Goal: Task Accomplishment & Management: Complete application form

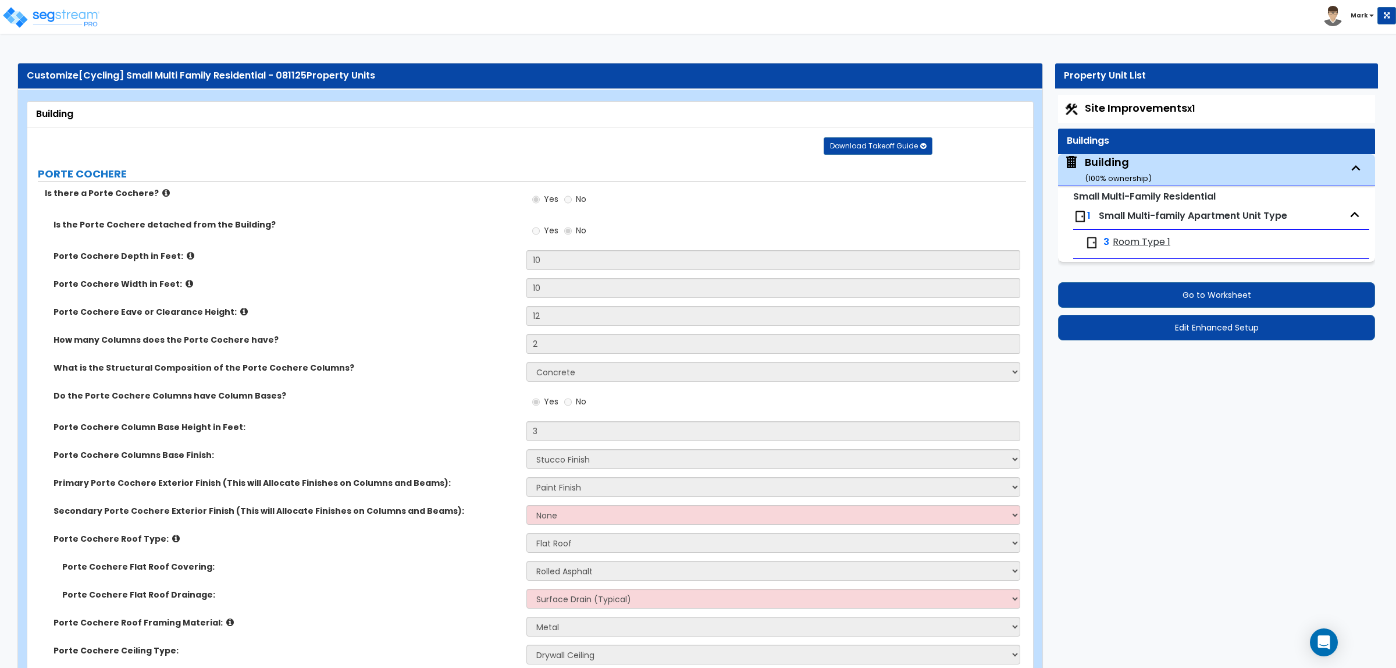
select select "3"
select select "2"
select select "1"
select select "2"
select select "1"
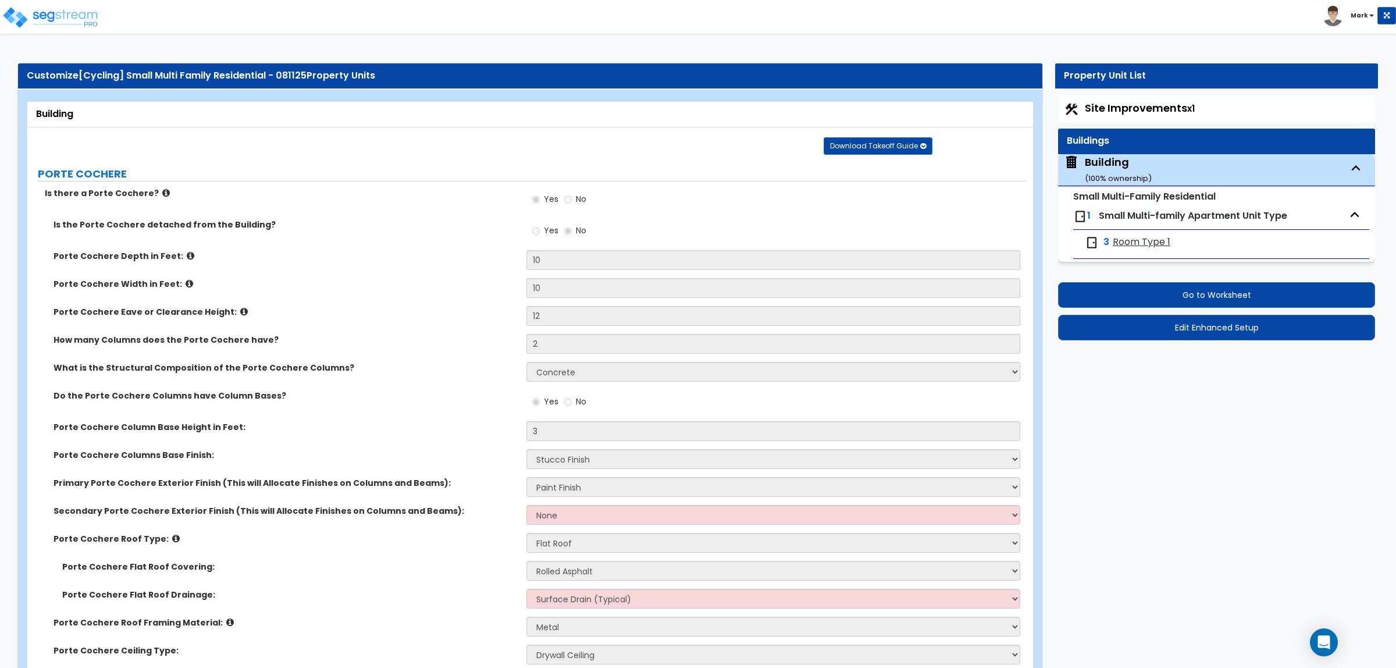
select select "2"
select select "1"
select select "3"
select select "2"
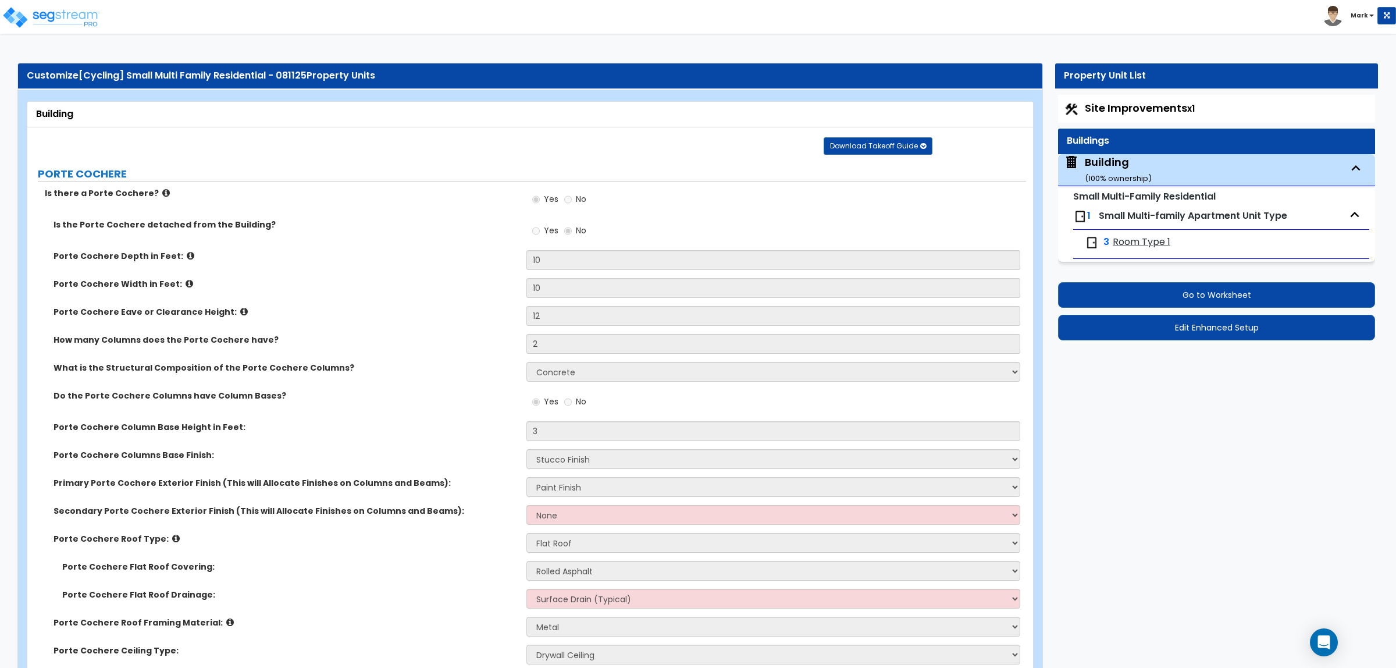
select select "1"
select select "10"
select select "5"
select select "2"
select select "1"
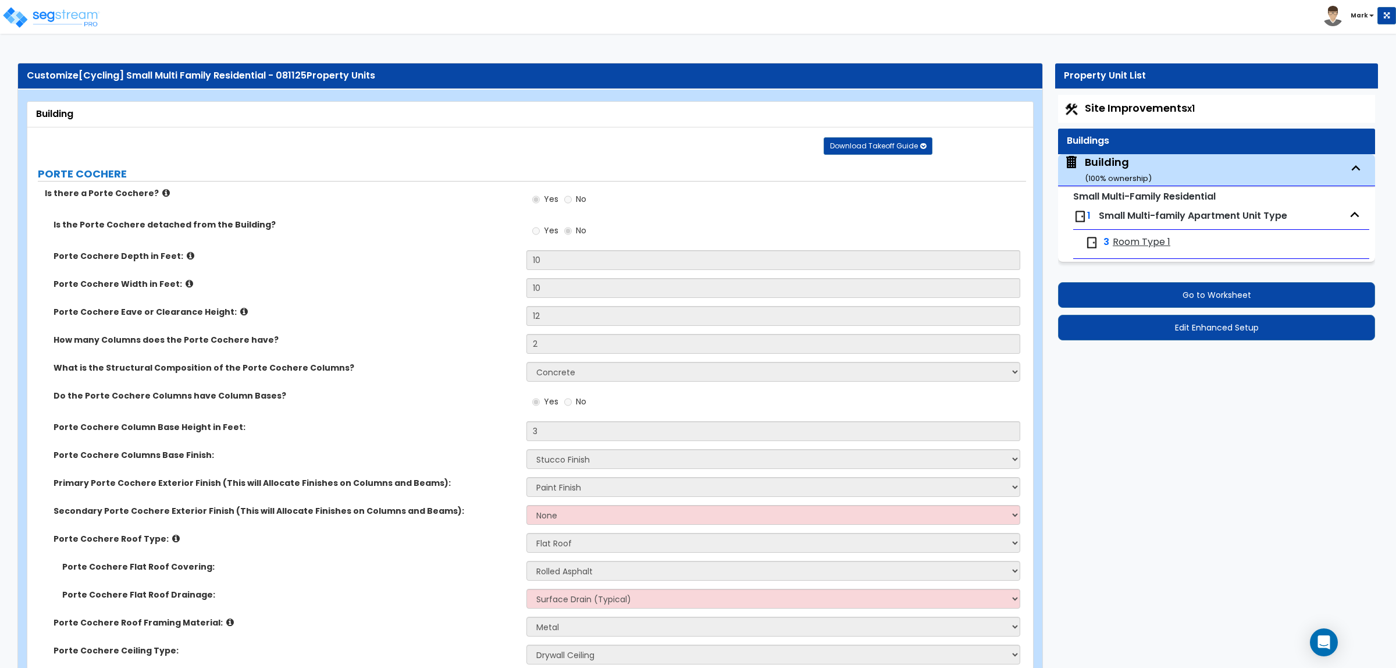
select select "1"
select select "3"
select select "2"
select select "3"
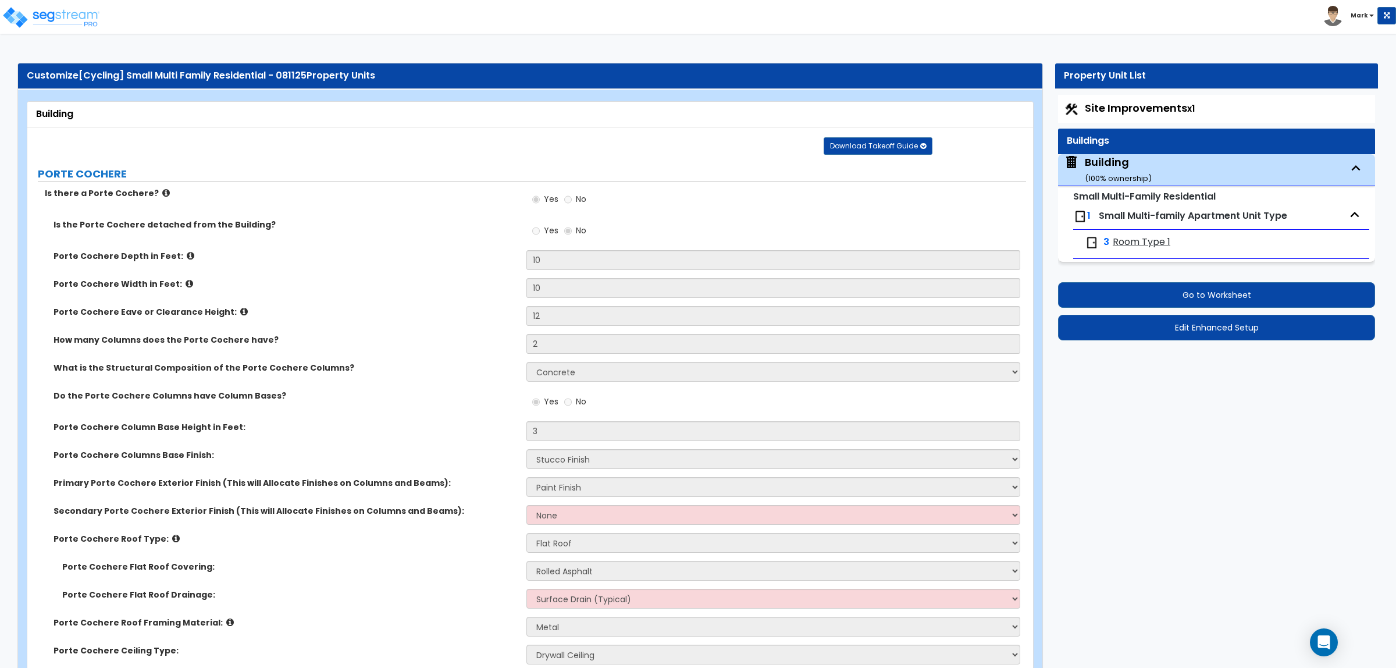
select select "2"
select select "4"
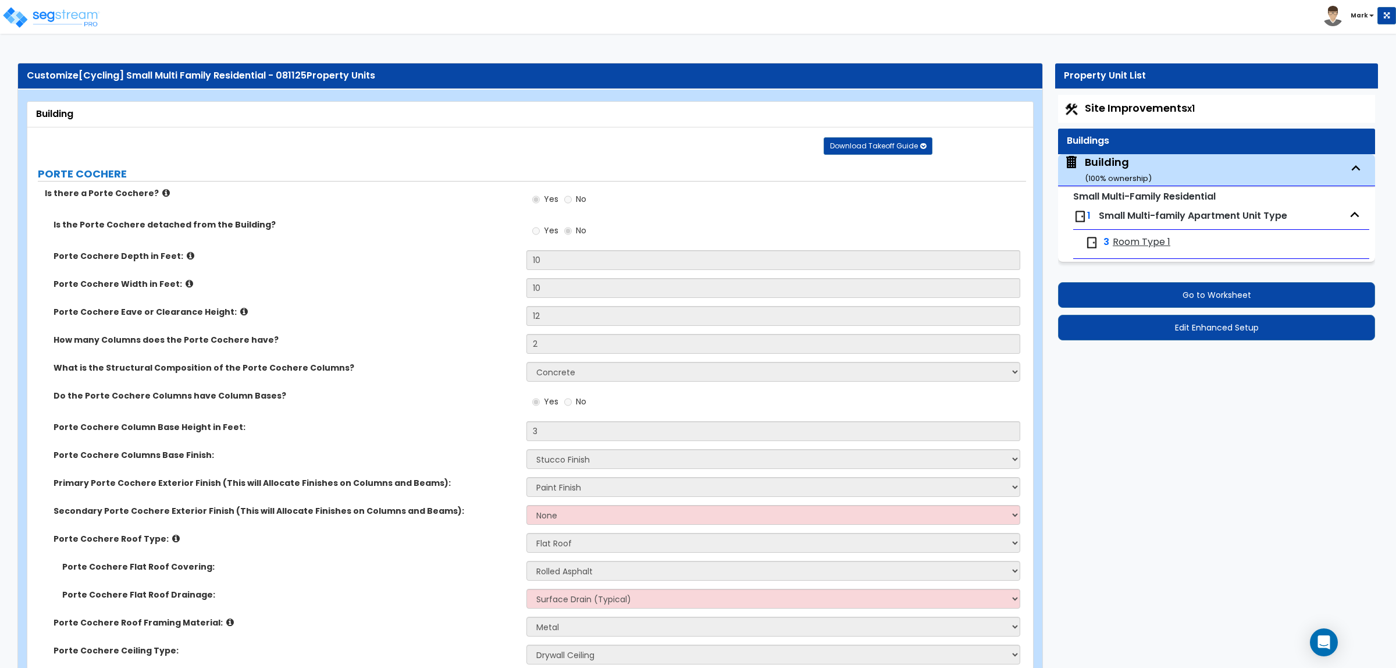
select select "1"
select select "2"
select select "1"
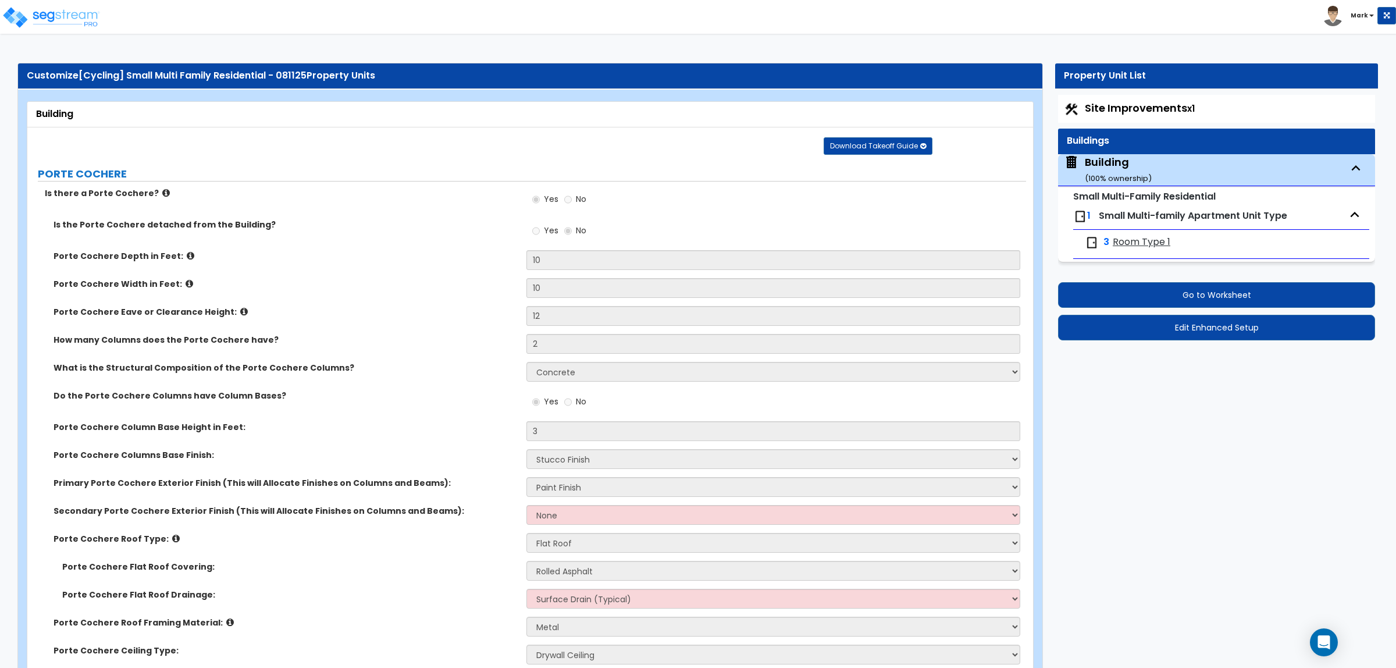
select select "2"
select select "3"
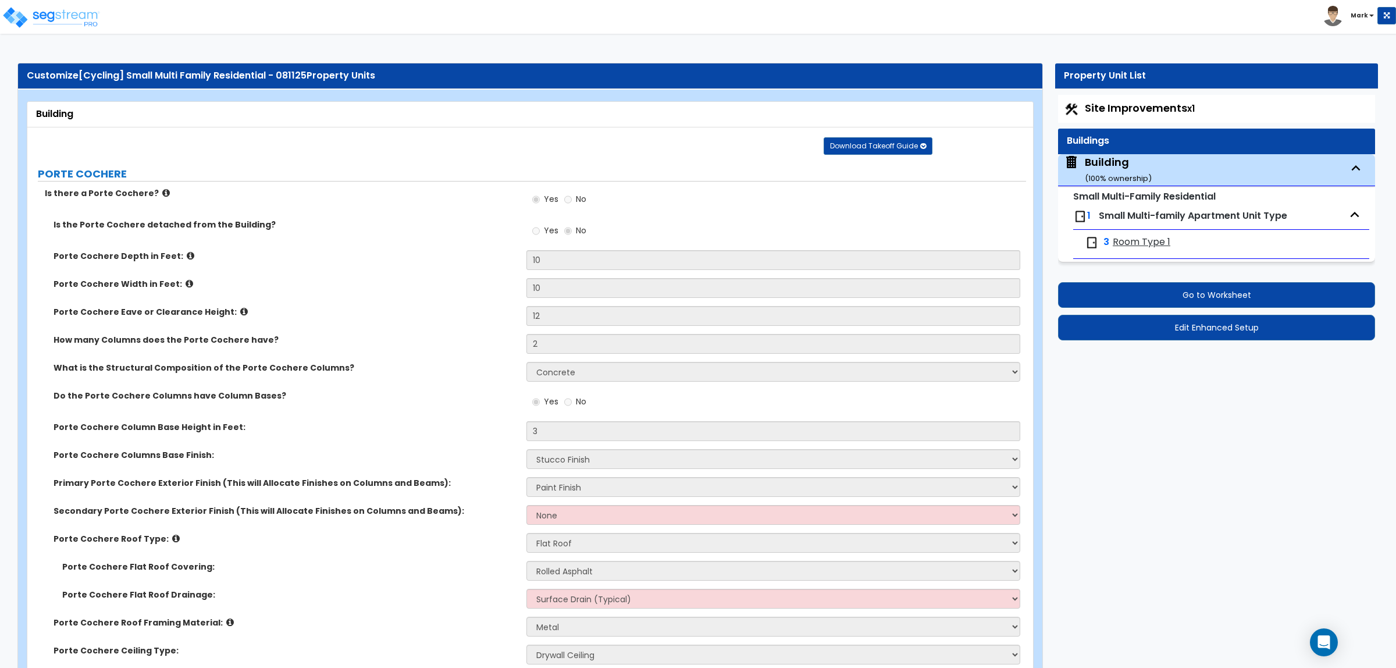
select select "2"
select select "5"
select select "1"
select select "2"
select select "4"
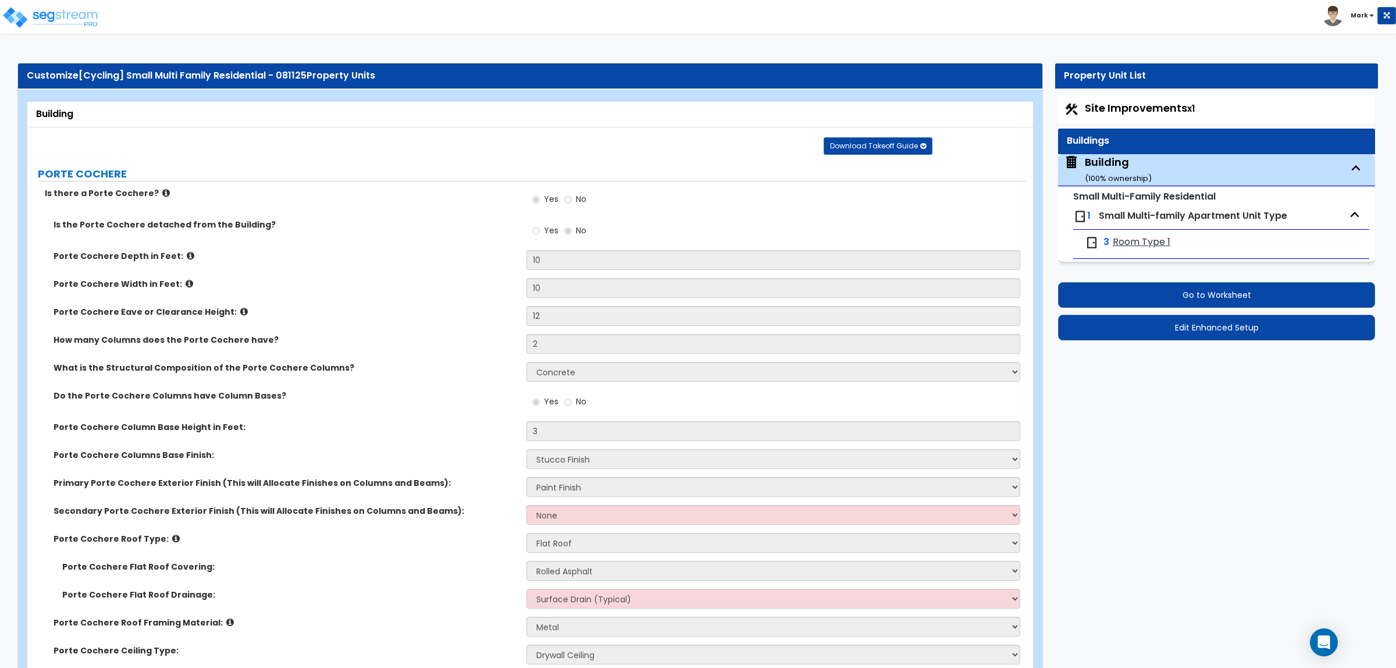
select select "1"
select select "3"
select select "4"
select select "1"
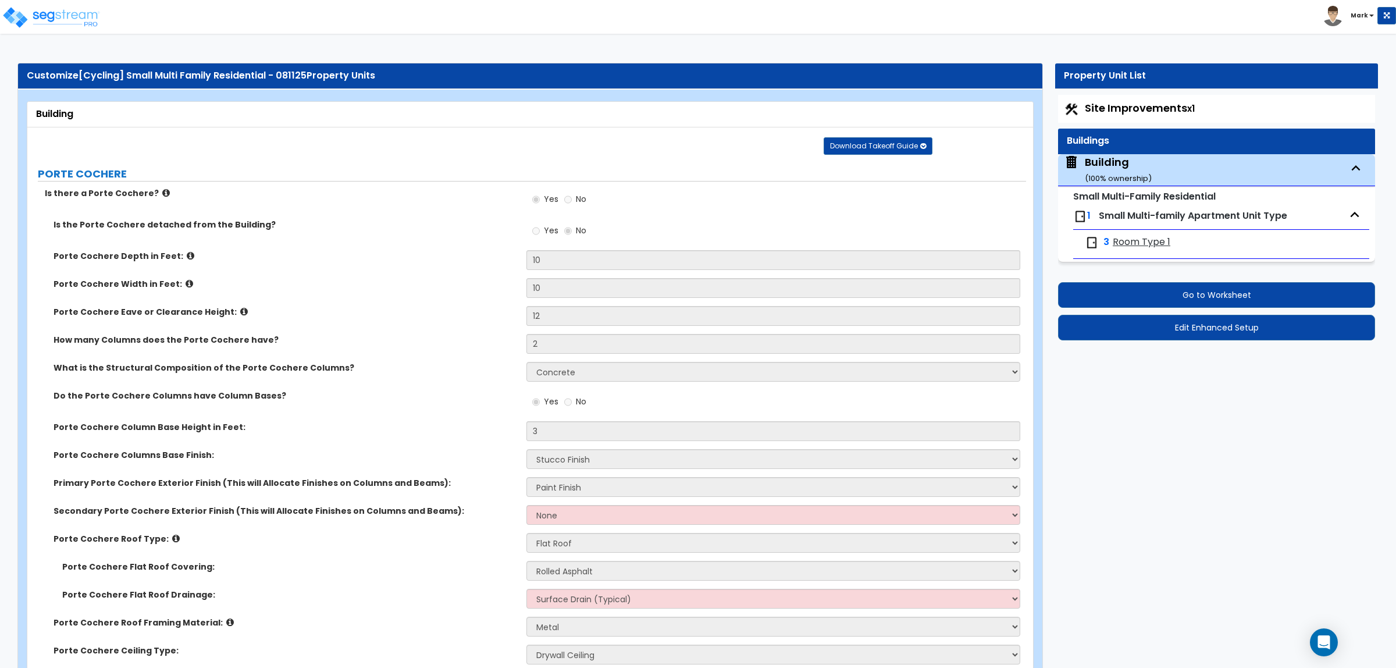
select select "2"
select select "1"
select select "2"
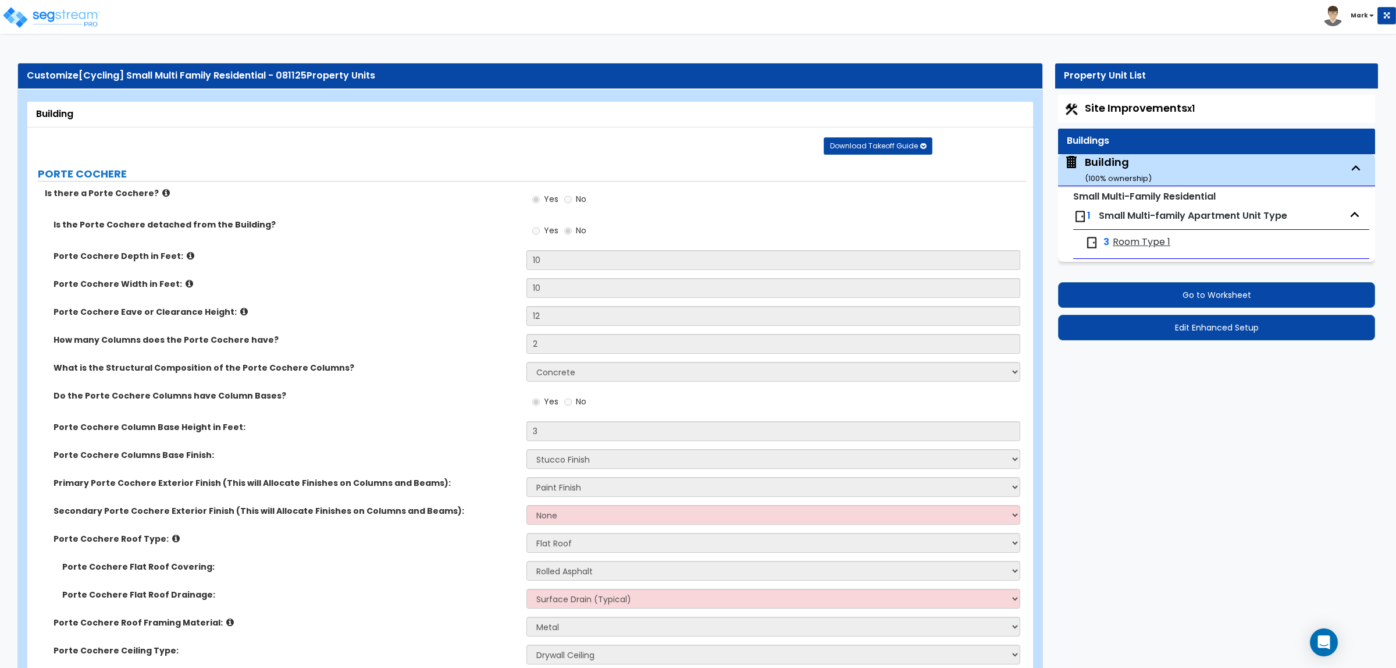
select select "6"
select select "8"
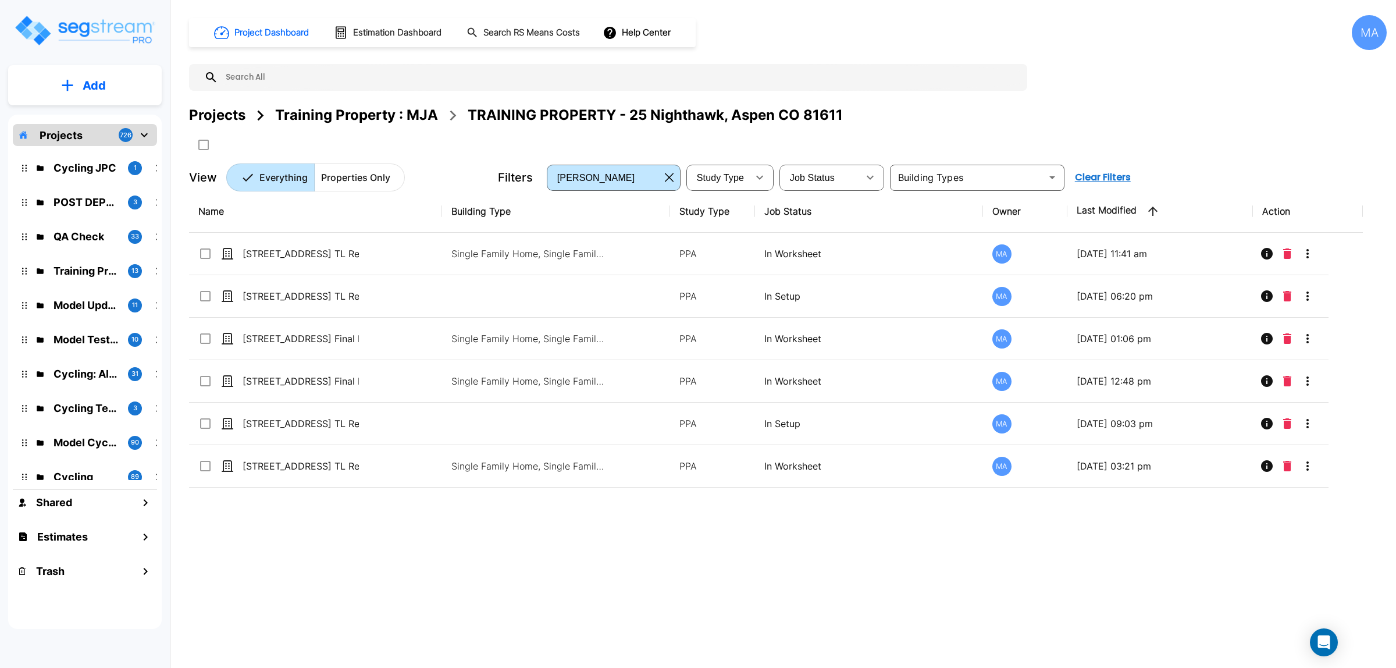
click at [113, 88] on button "Add" at bounding box center [85, 86] width 154 height 34
click at [104, 175] on button "Add Estimate" at bounding box center [85, 183] width 86 height 23
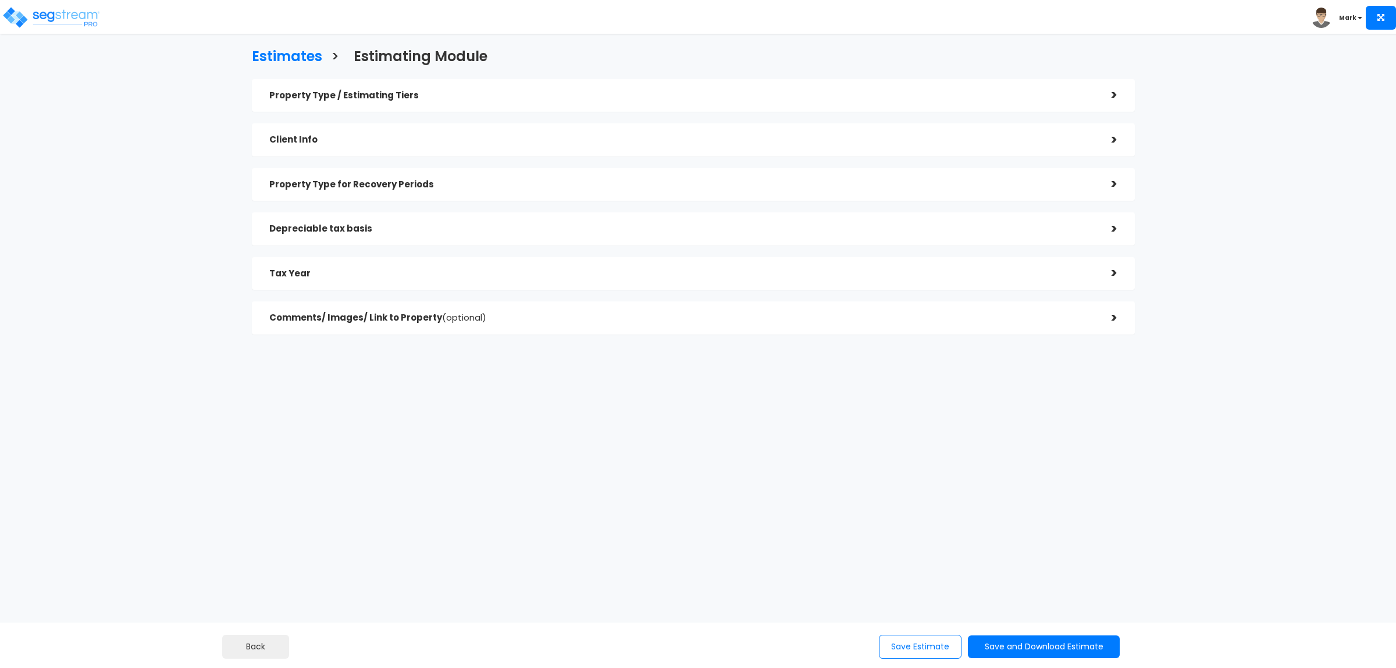
checkbox input "true"
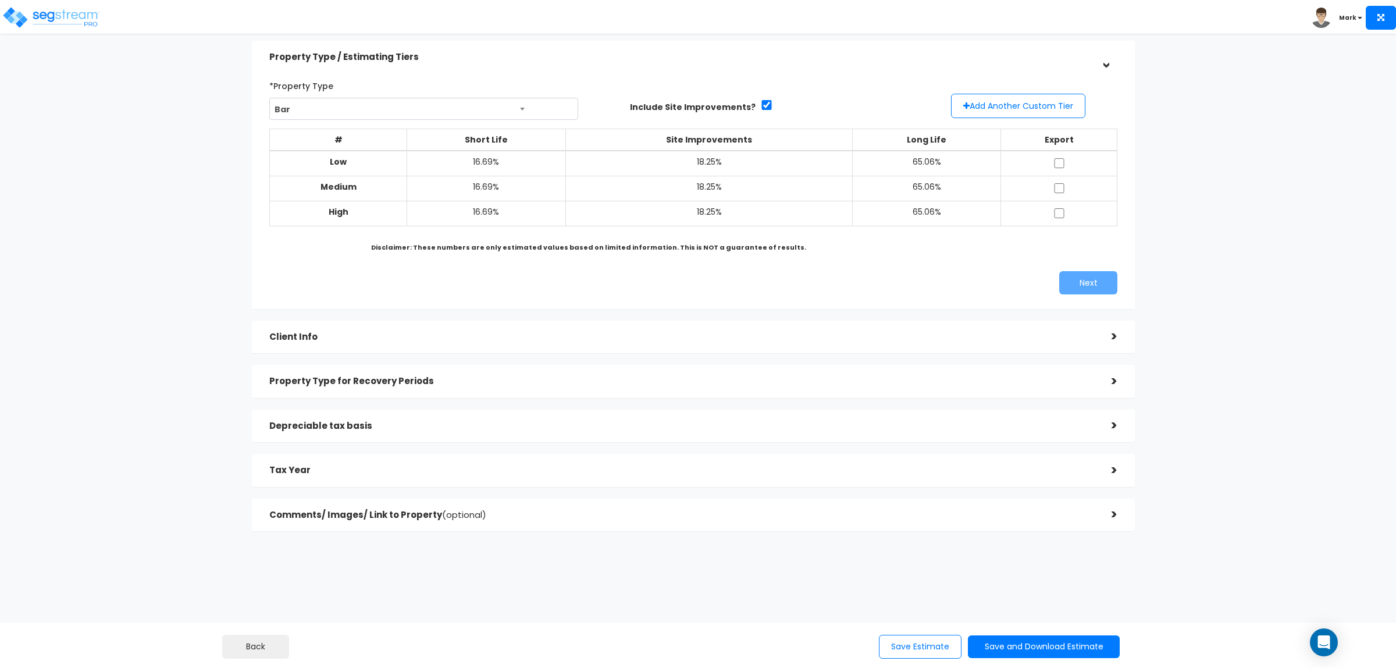
scroll to position [42, 0]
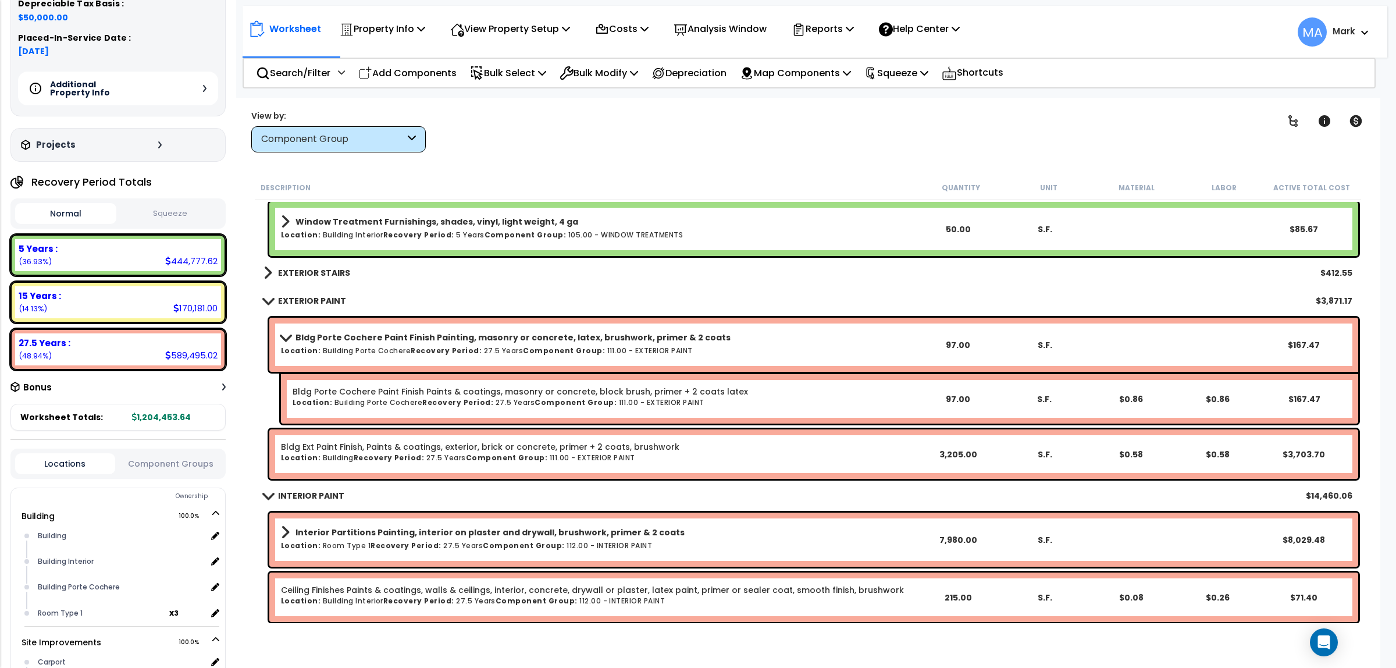
scroll to position [10077, 0]
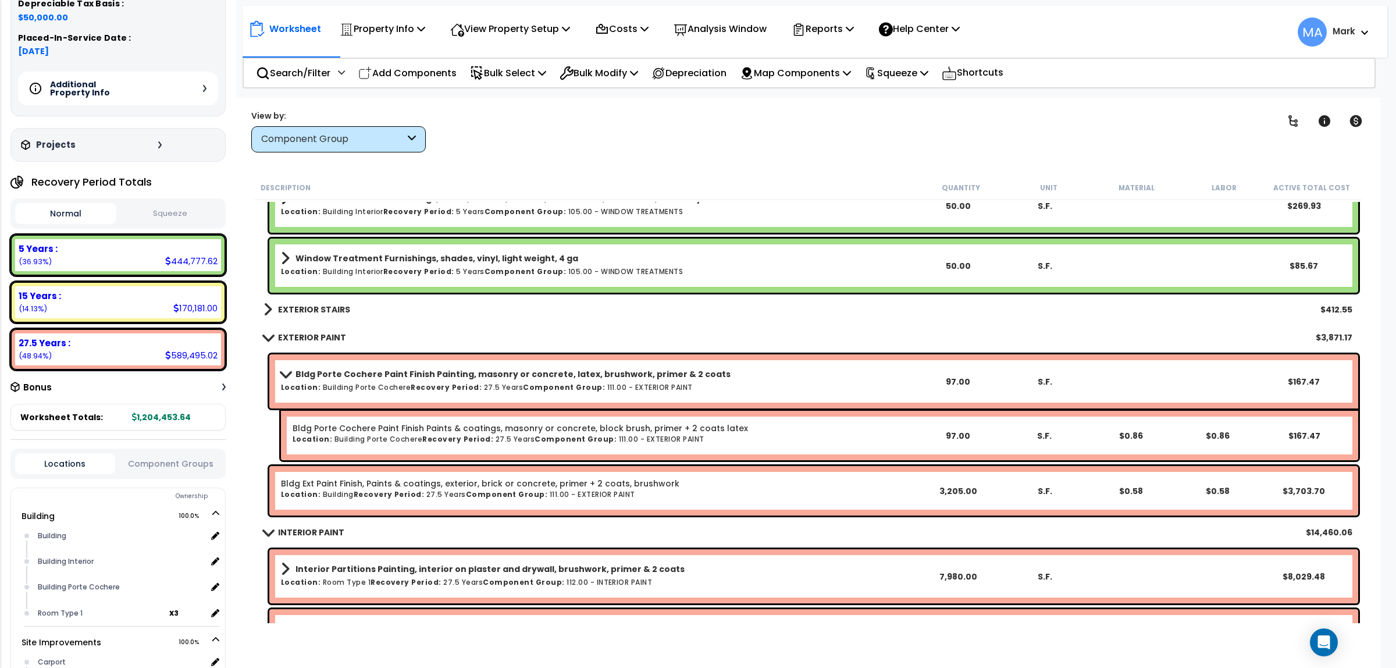
click at [309, 313] on b "EXTERIOR STAIRS" at bounding box center [314, 310] width 72 height 12
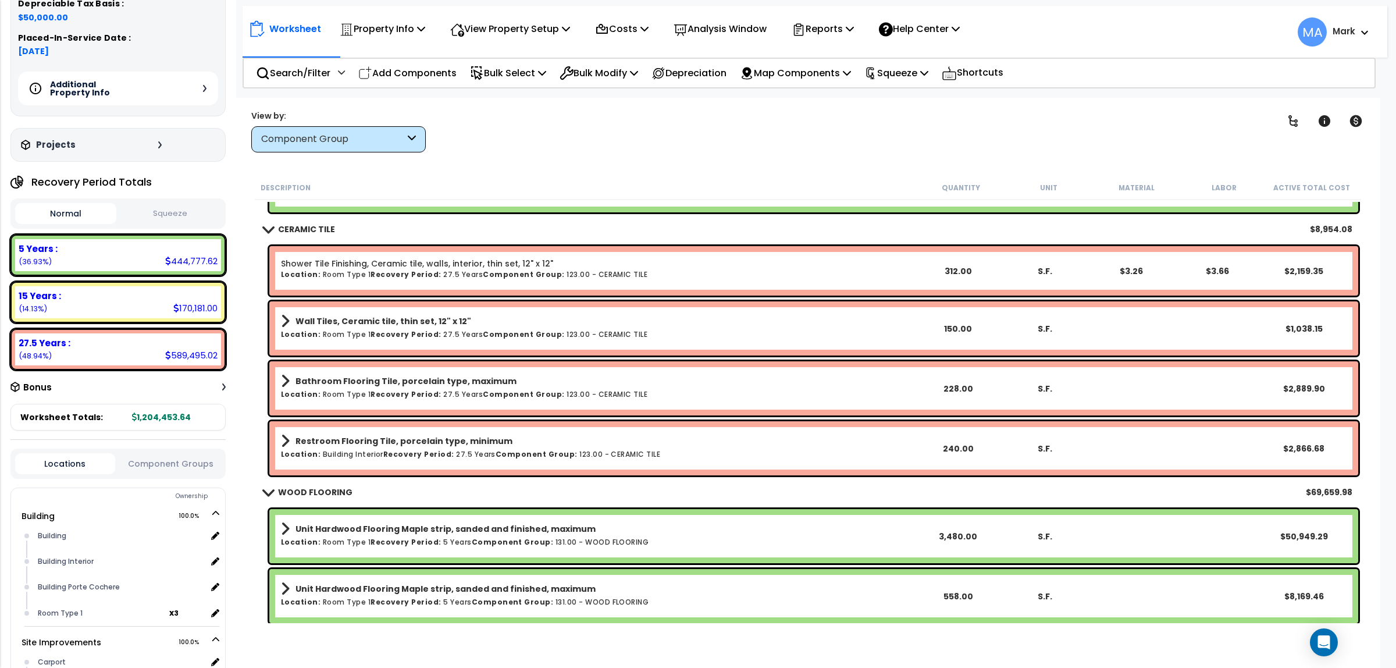
scroll to position [12330, 0]
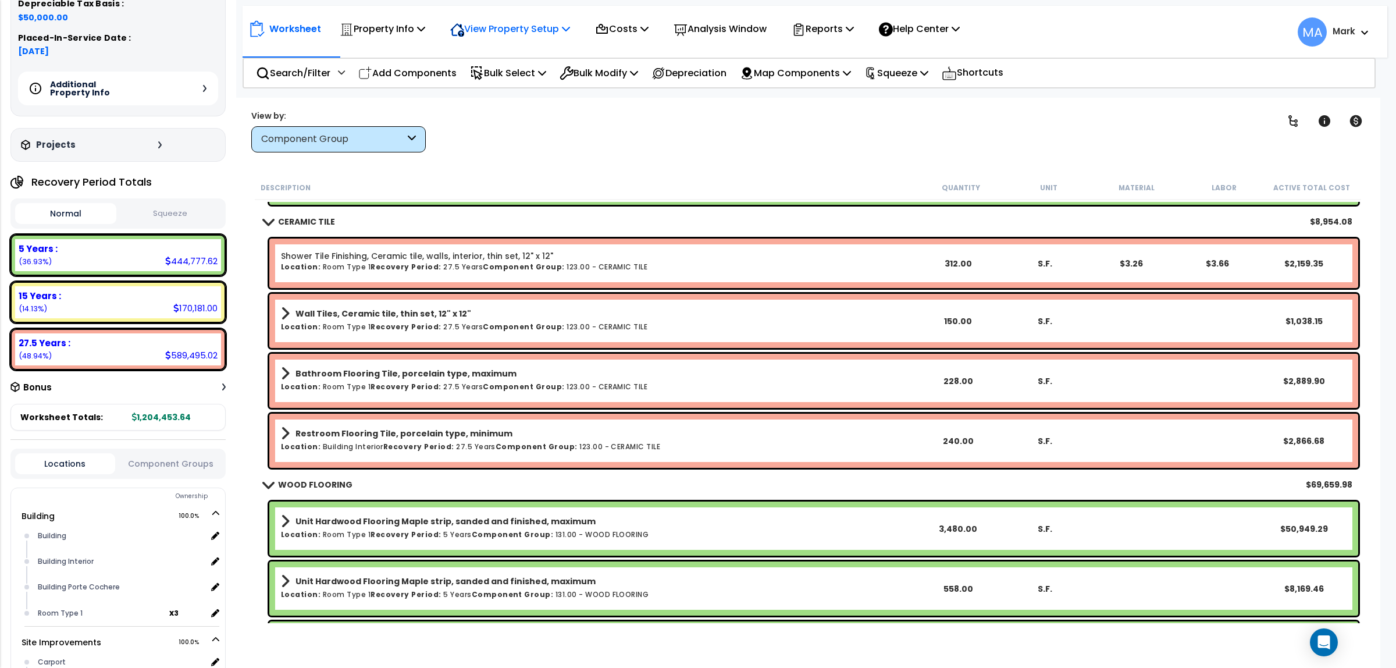
click at [425, 27] on p "View Property Setup" at bounding box center [382, 29] width 85 height 16
click at [475, 83] on link "View Questionnaire" at bounding box center [501, 79] width 115 height 23
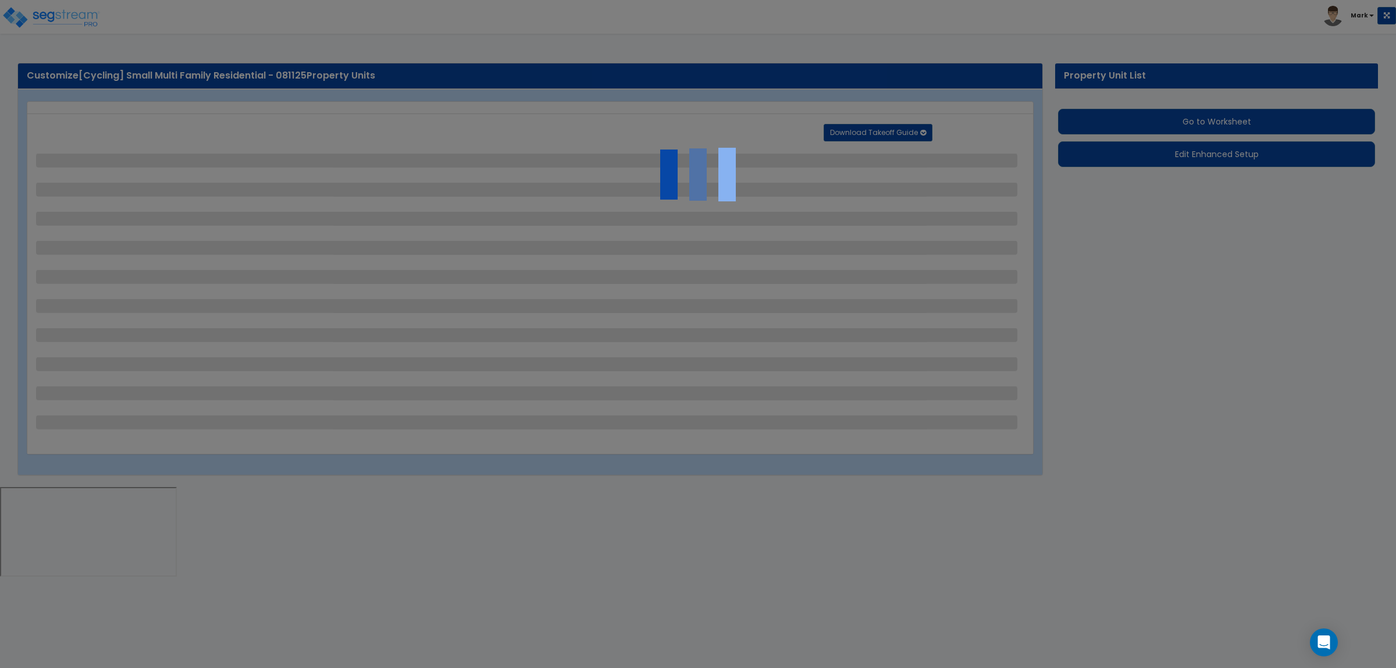
select select "2"
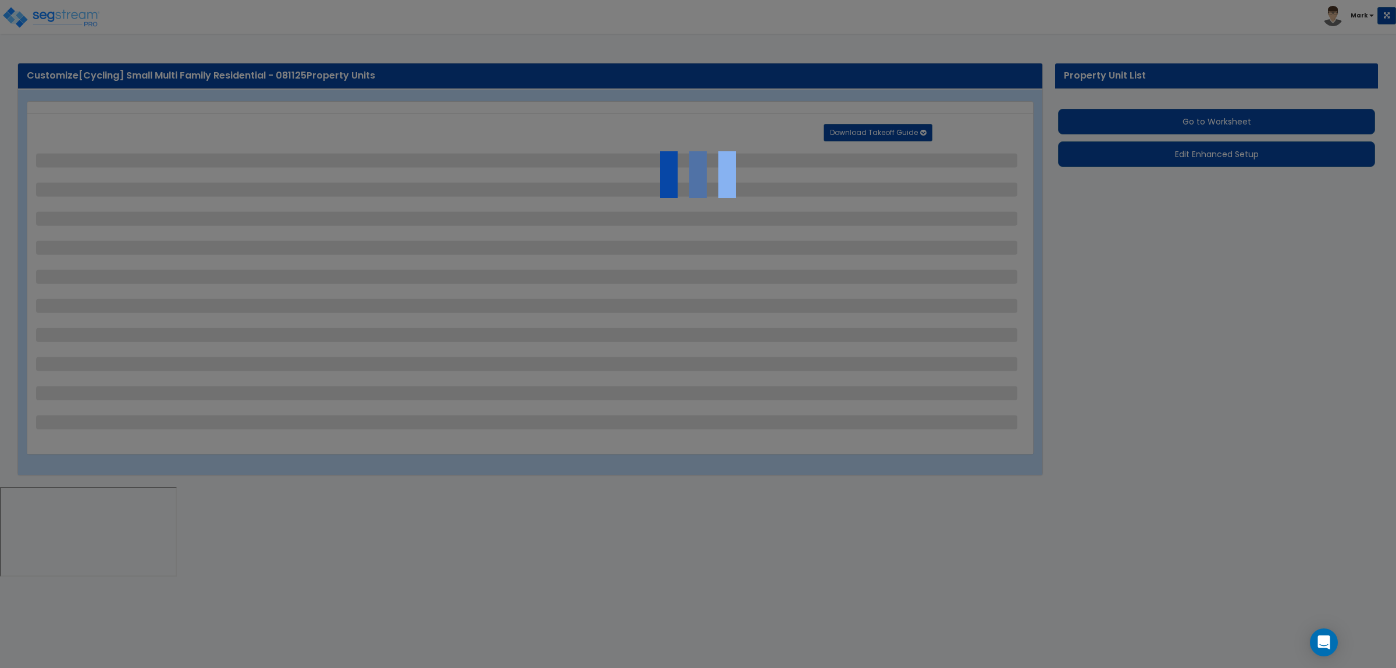
select select "1"
select select "2"
select select "1"
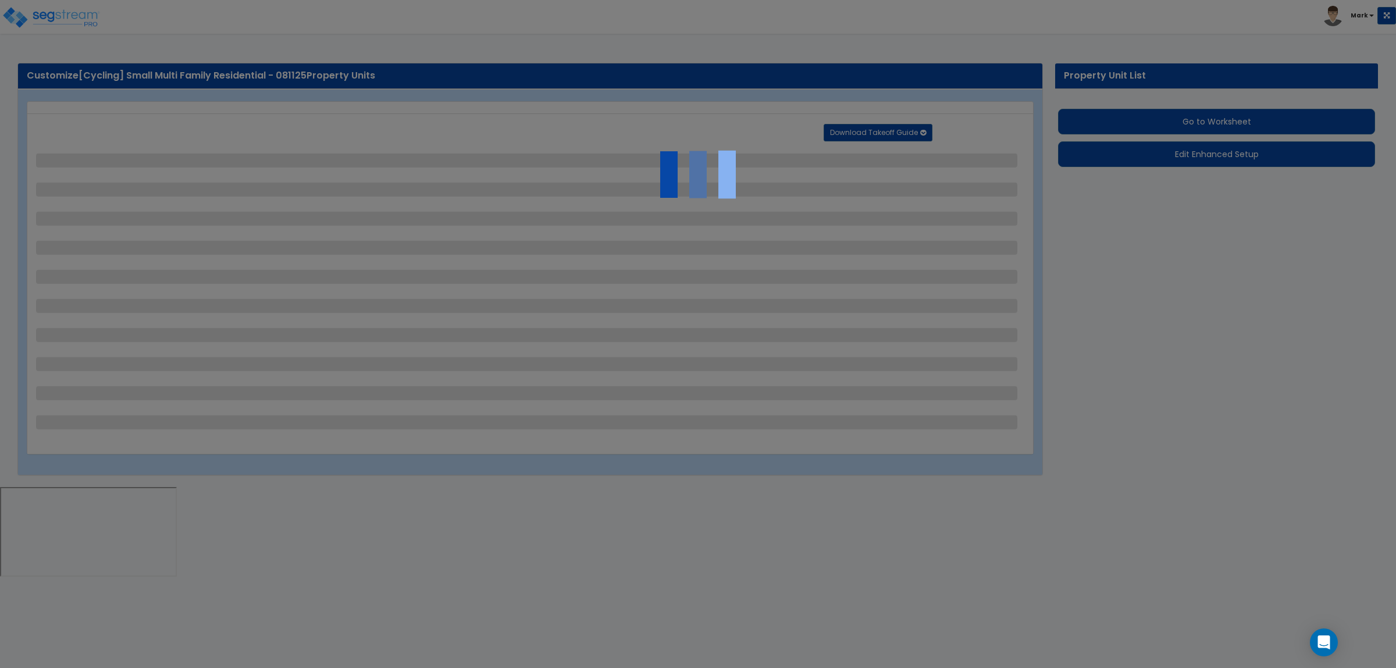
select select "1"
select select "2"
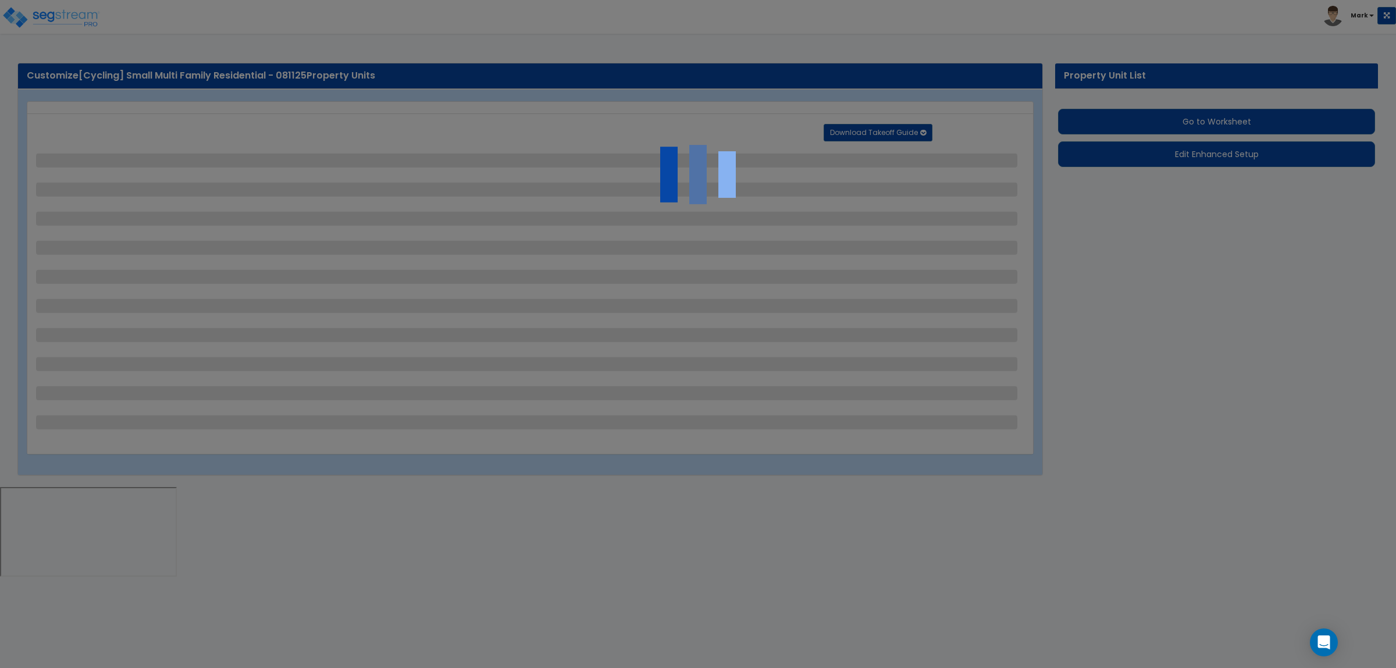
select select "2"
select select "1"
select select "2"
select select "1"
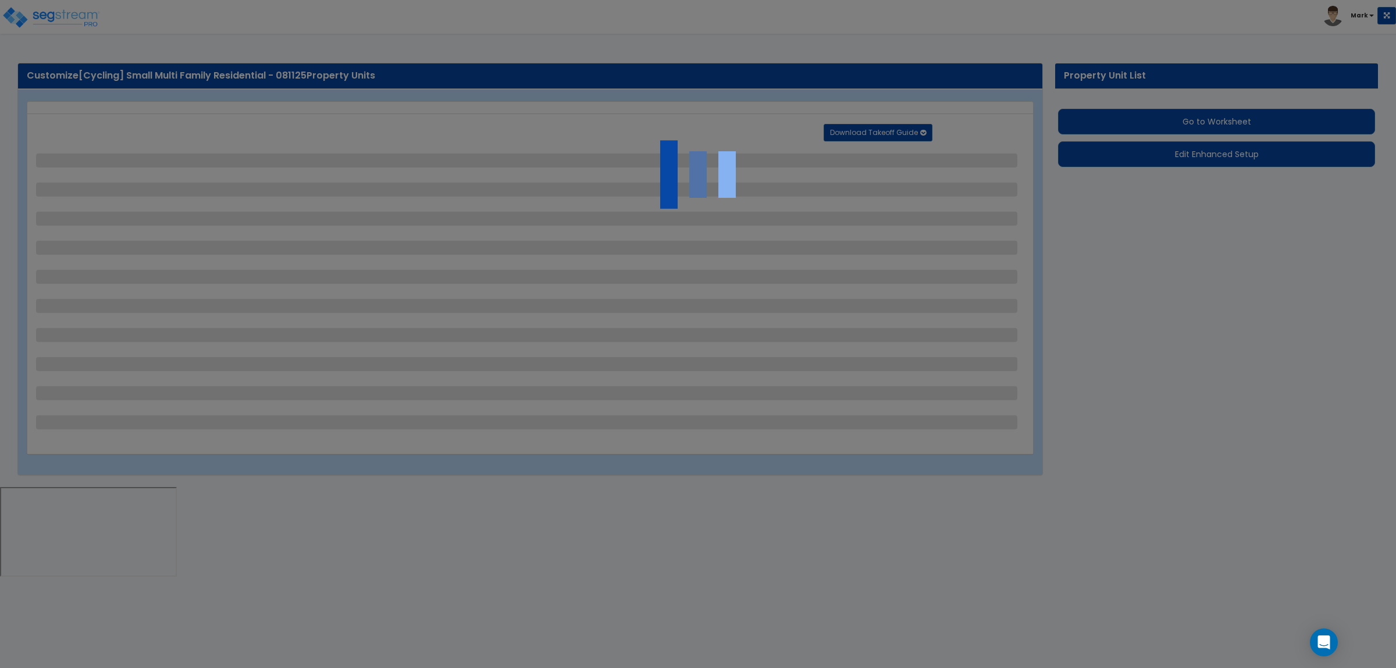
select select "1"
select select "2"
select select "1"
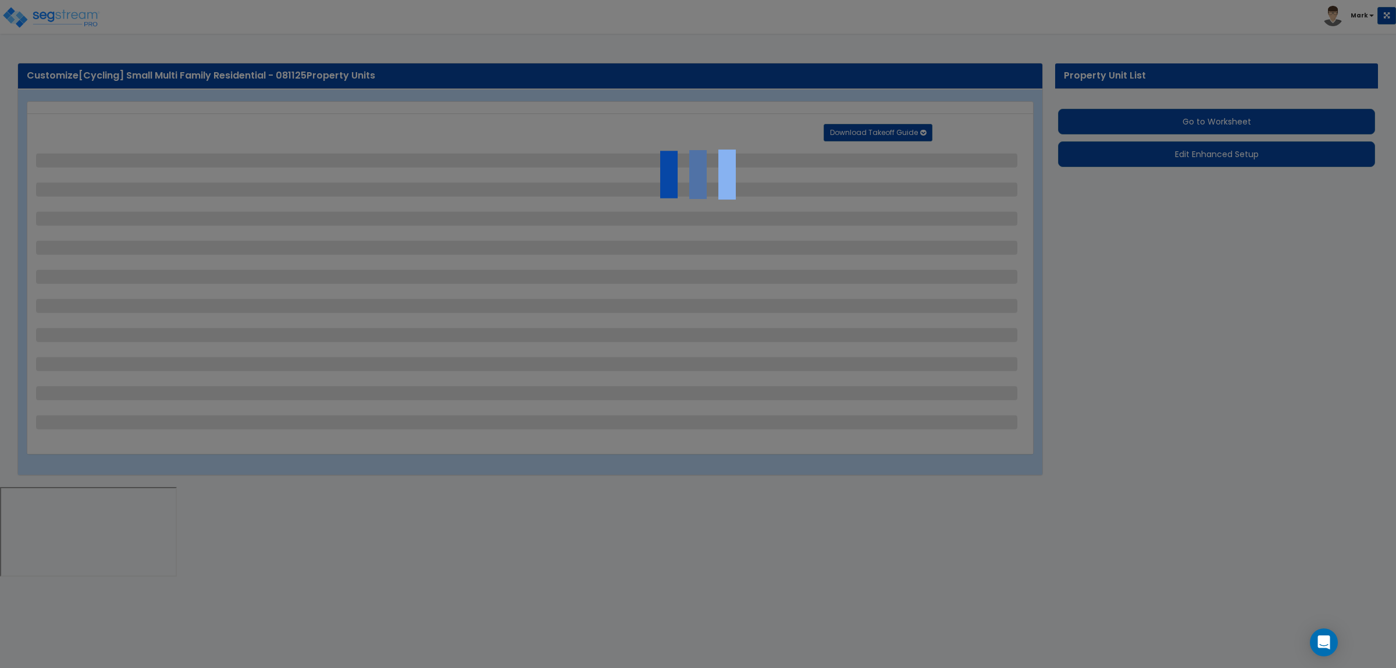
select select "2"
select select "1"
select select "4"
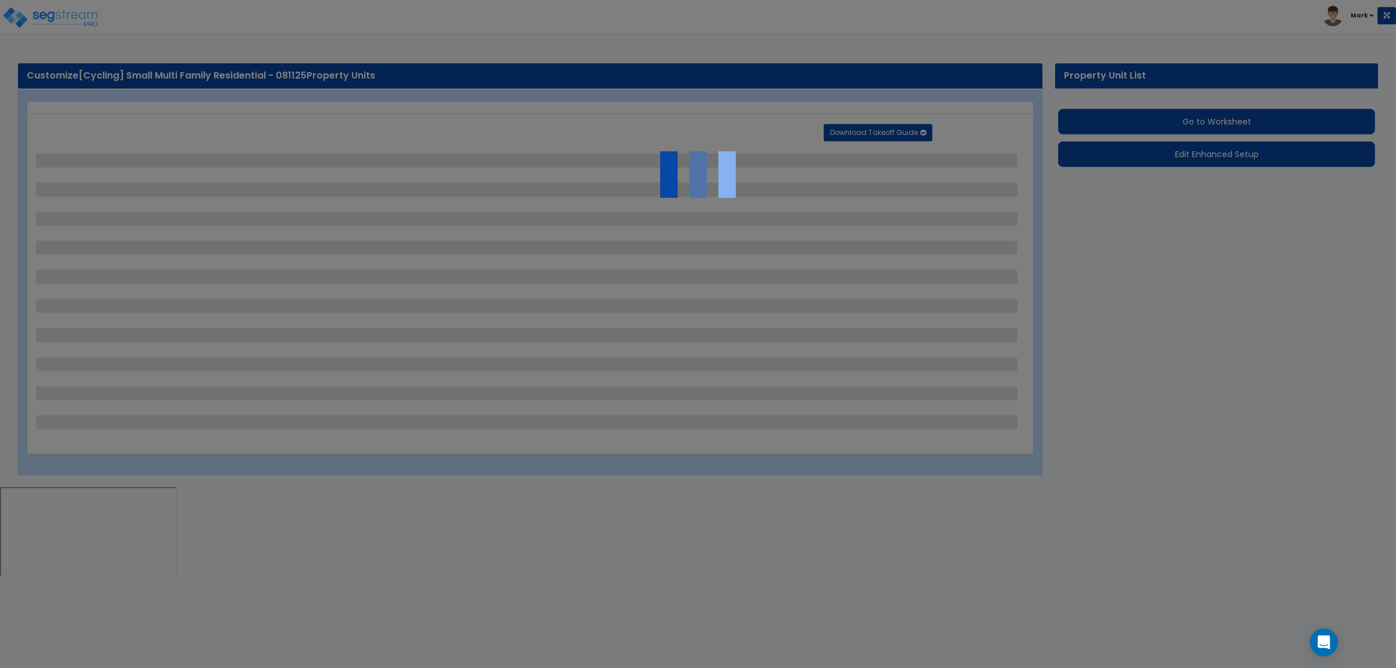
select select "4"
select select "1"
select select "2"
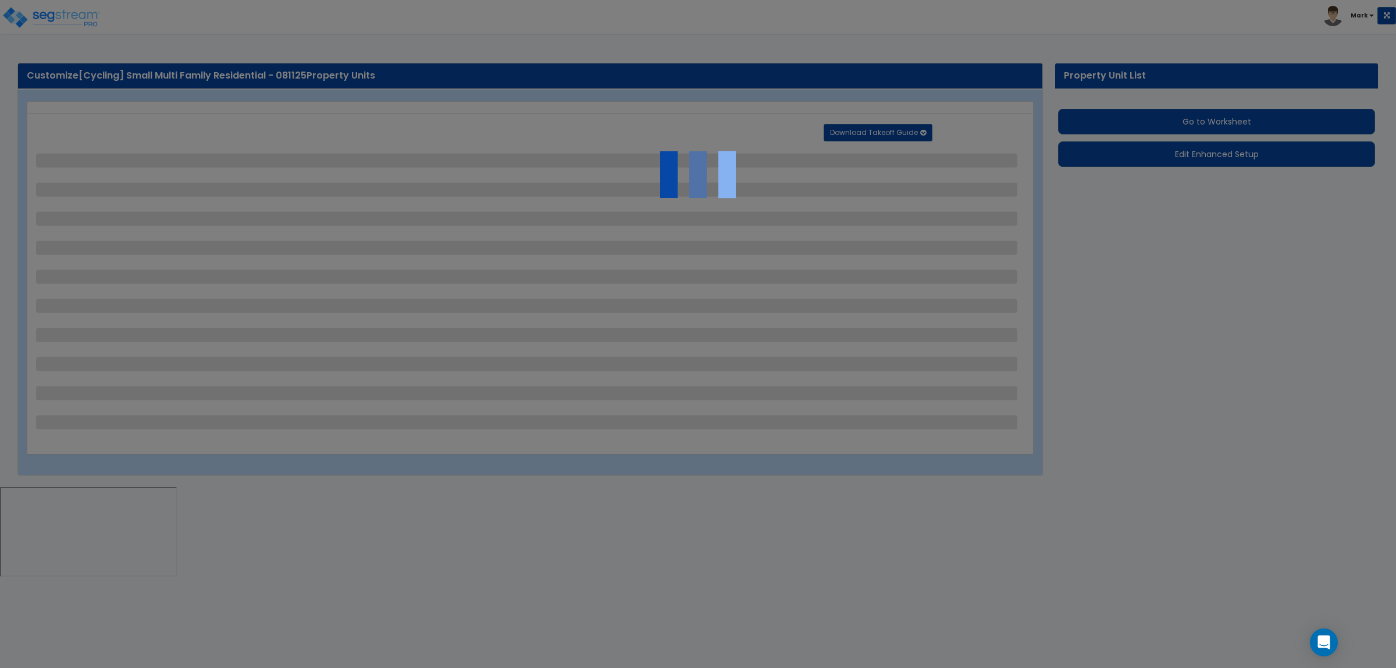
select select "1"
select select "6"
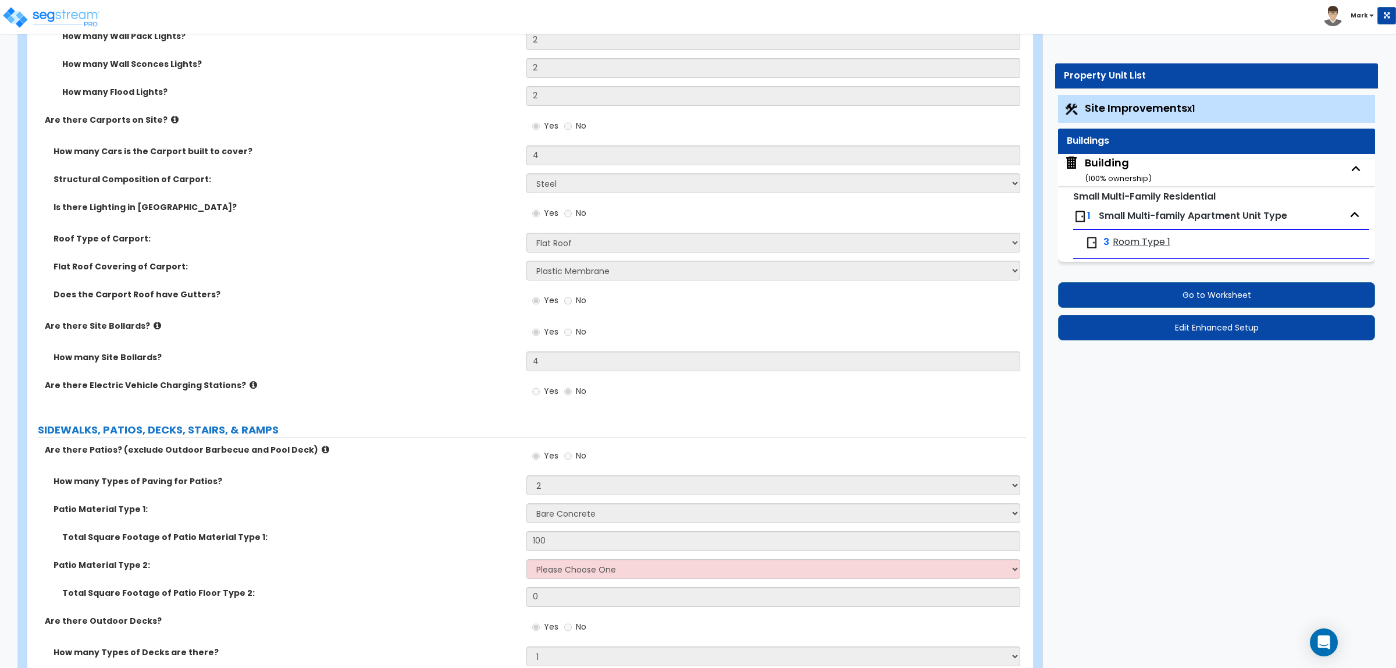
scroll to position [1527, 0]
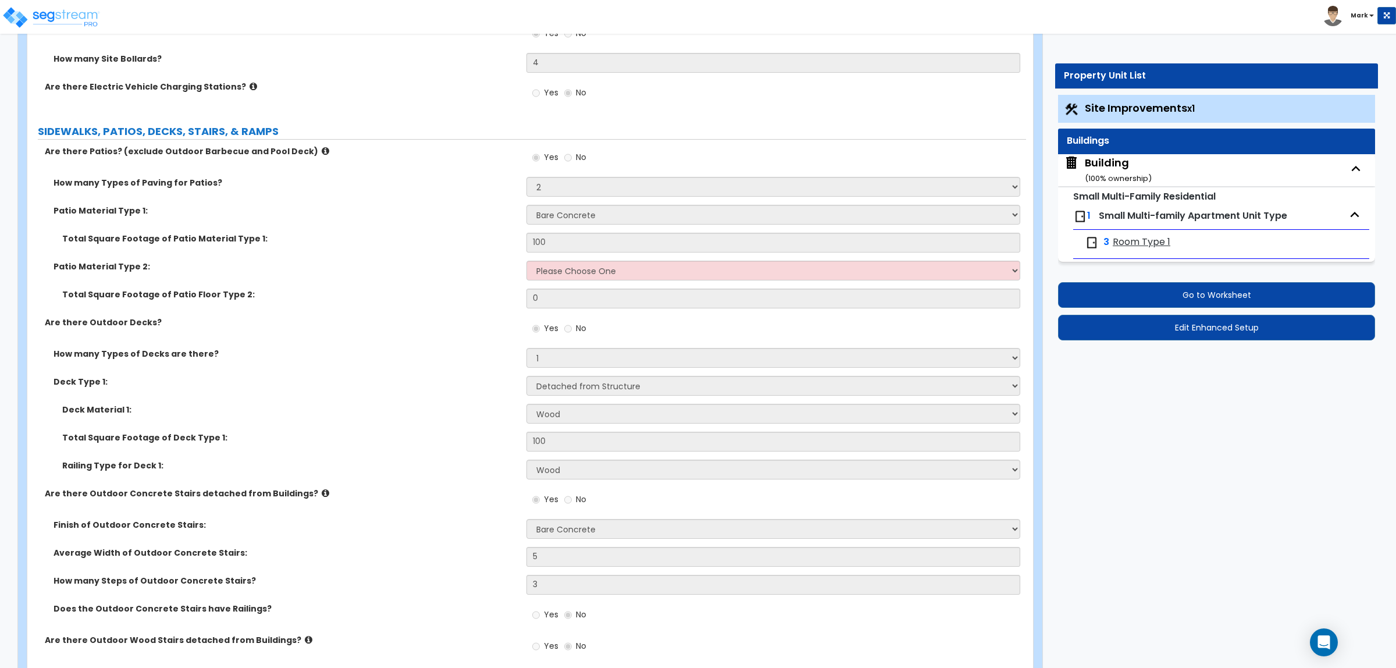
click at [1073, 161] on img at bounding box center [1071, 162] width 15 height 15
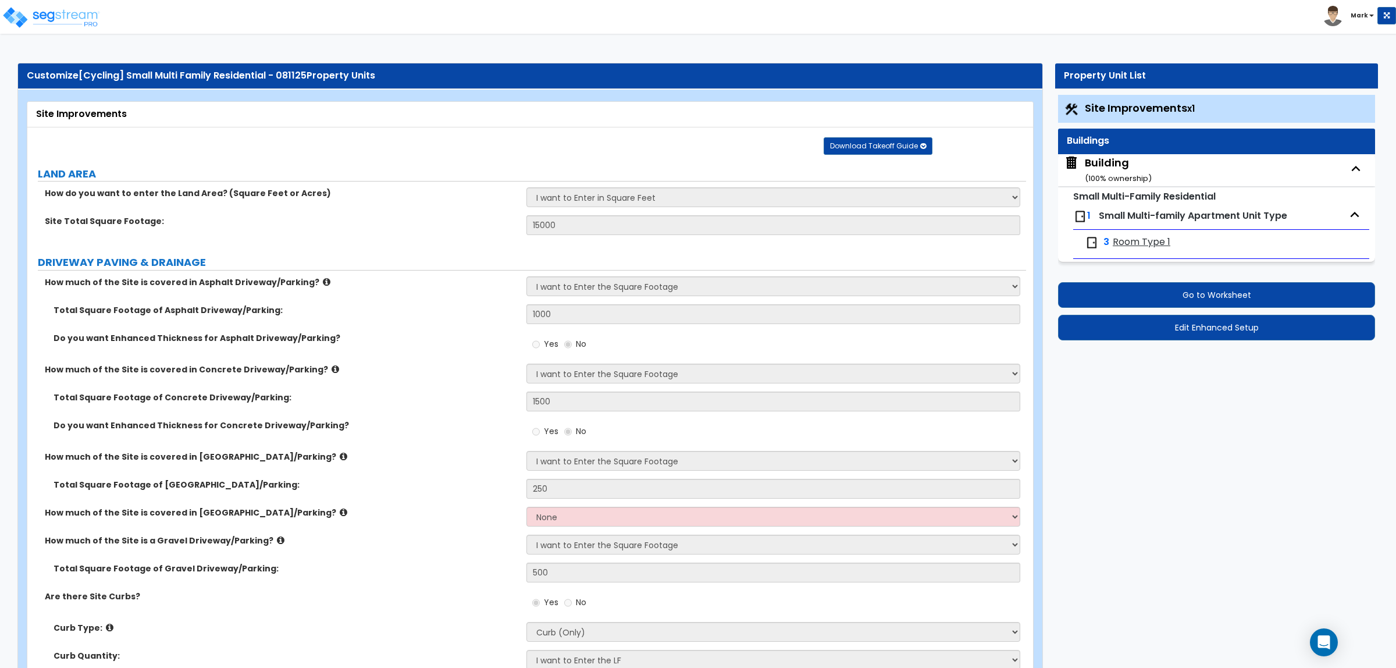
select select "3"
select select "2"
select select "1"
select select "2"
select select "1"
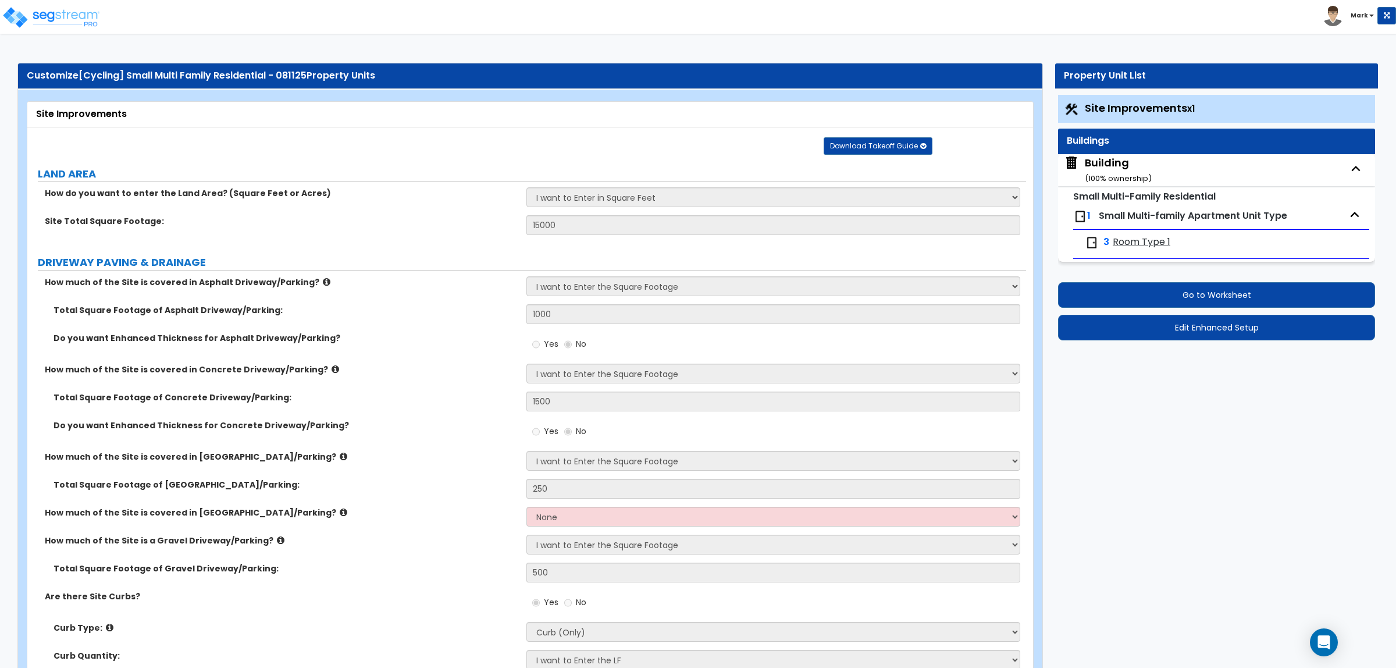
select select "2"
select select "1"
select select "3"
select select "2"
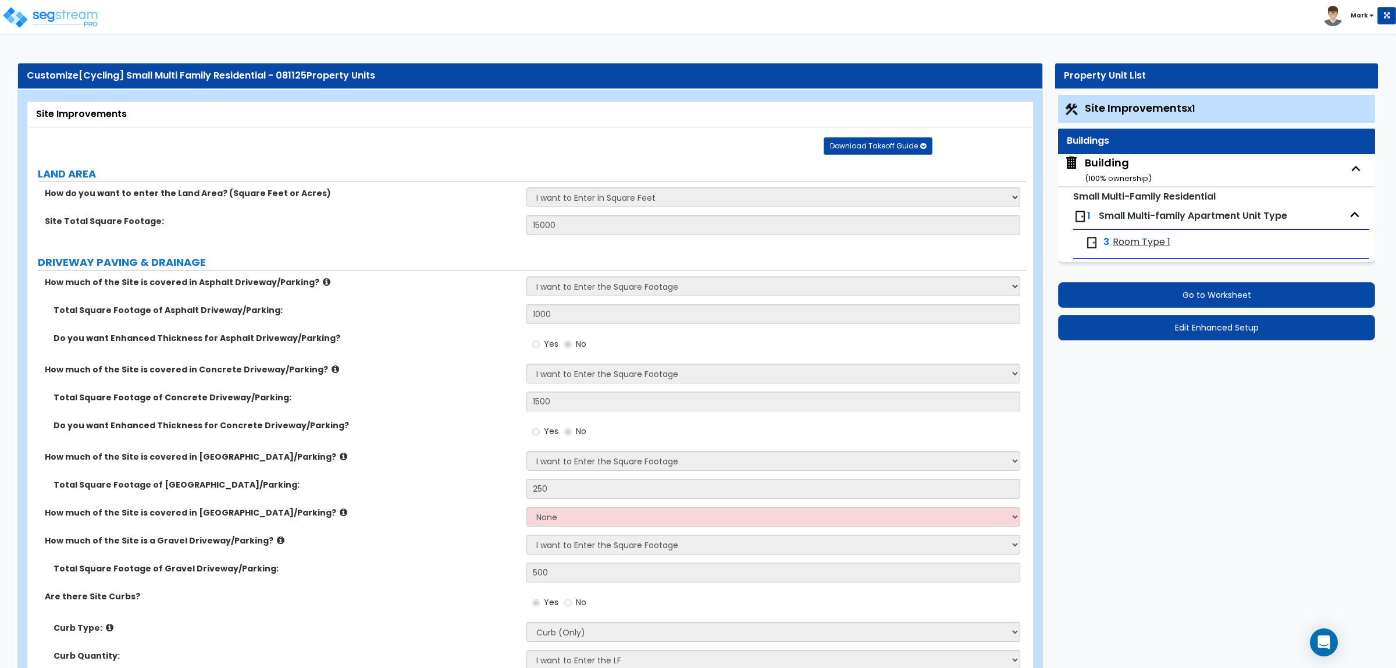
select select "1"
select select "10"
select select "5"
select select "2"
select select "1"
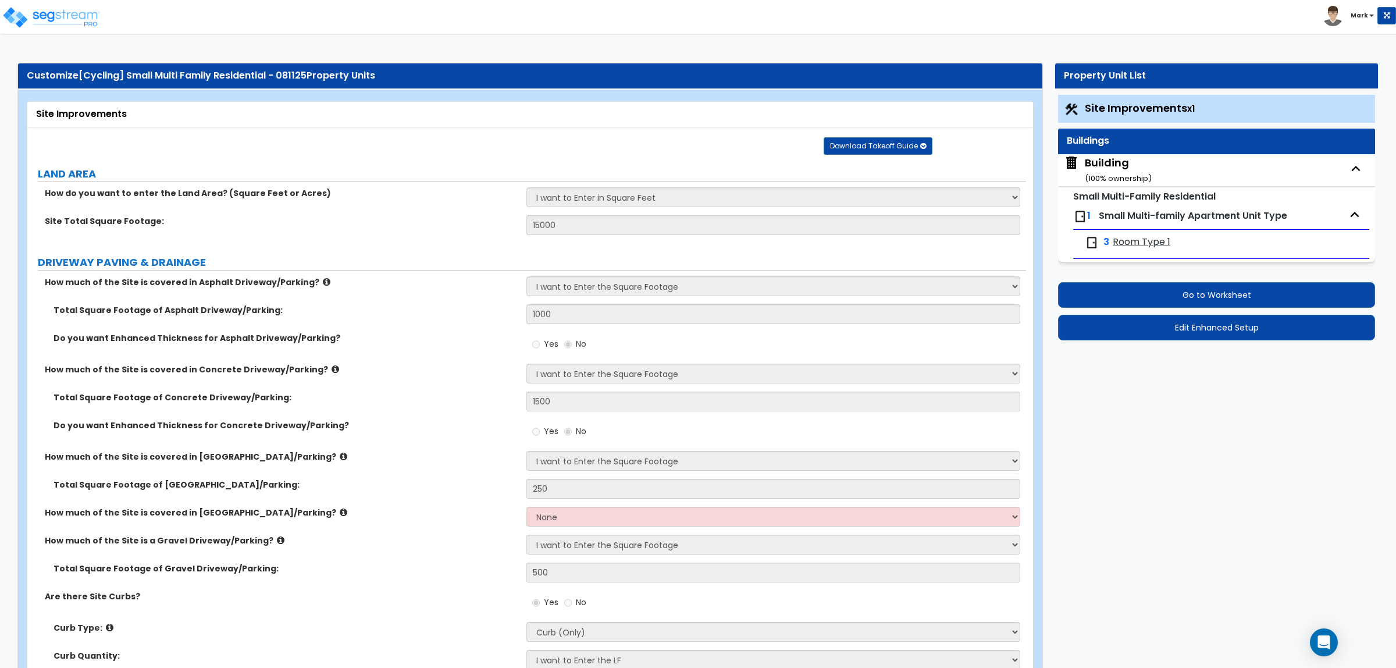
select select "1"
select select "3"
select select "2"
select select "3"
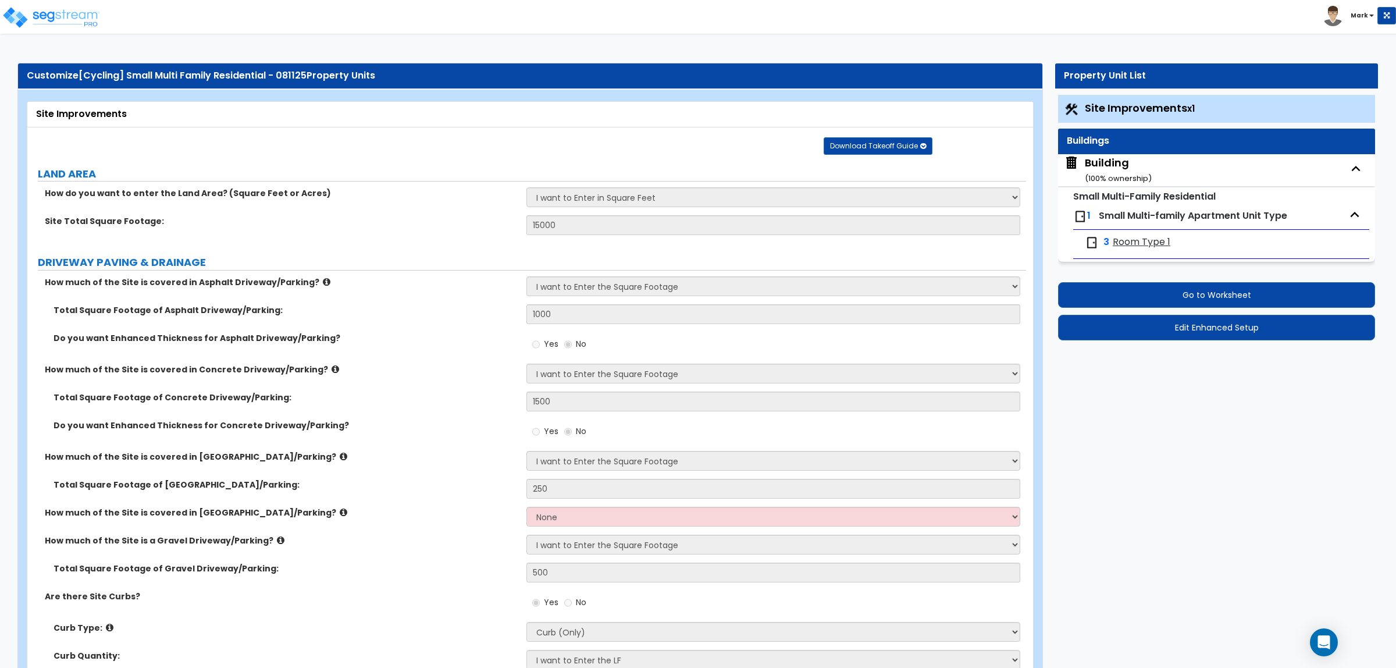
select select "2"
select select "4"
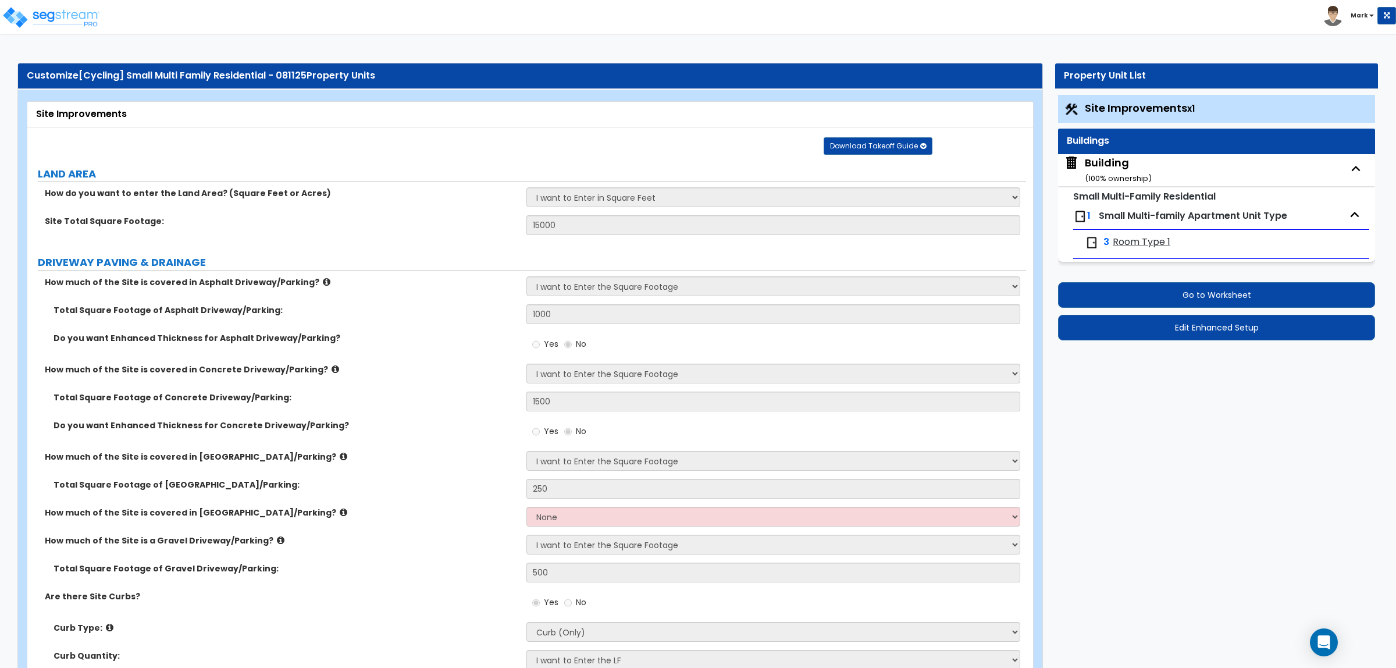
select select "1"
select select "2"
select select "1"
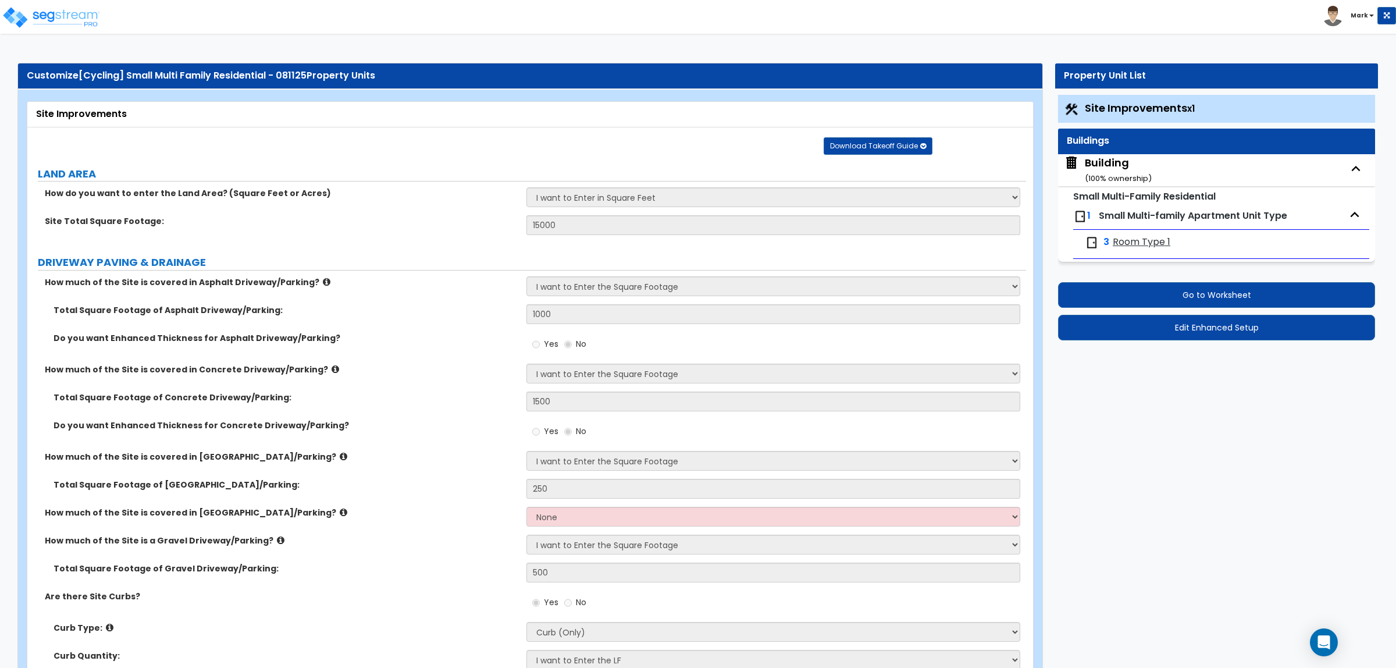
select select "2"
select select "3"
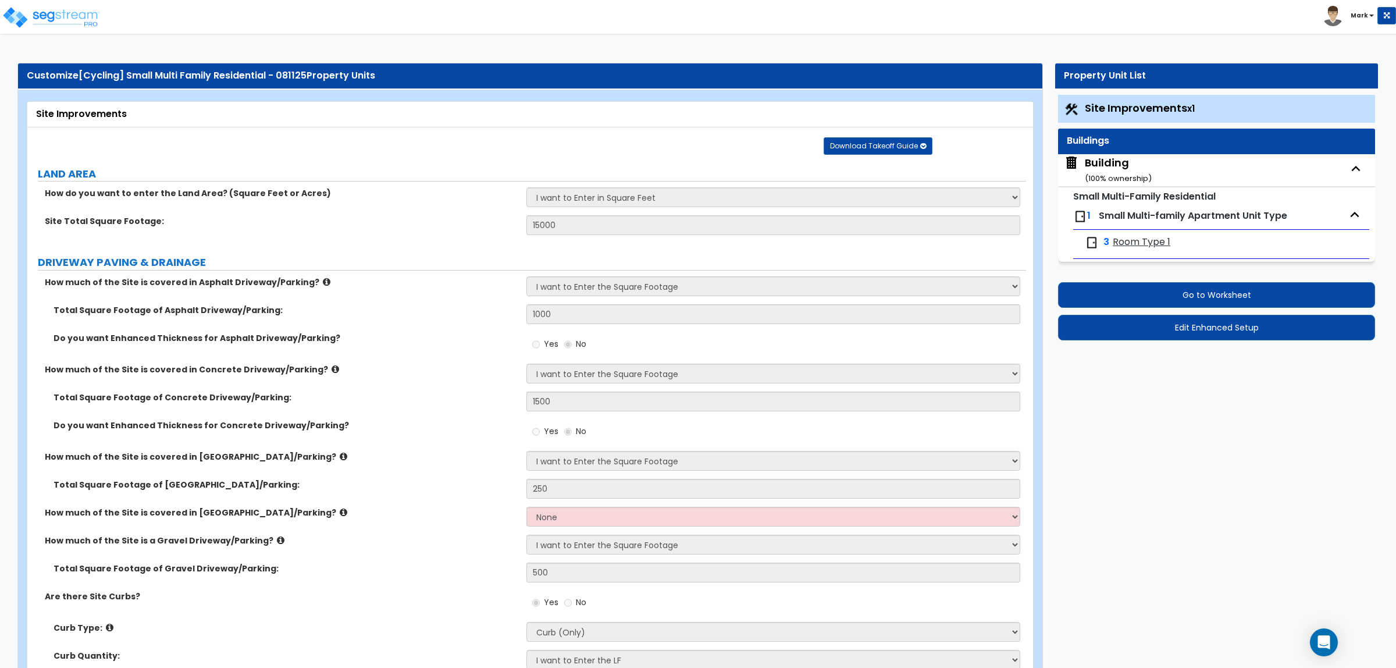
select select "2"
select select "5"
select select "1"
select select "2"
select select "4"
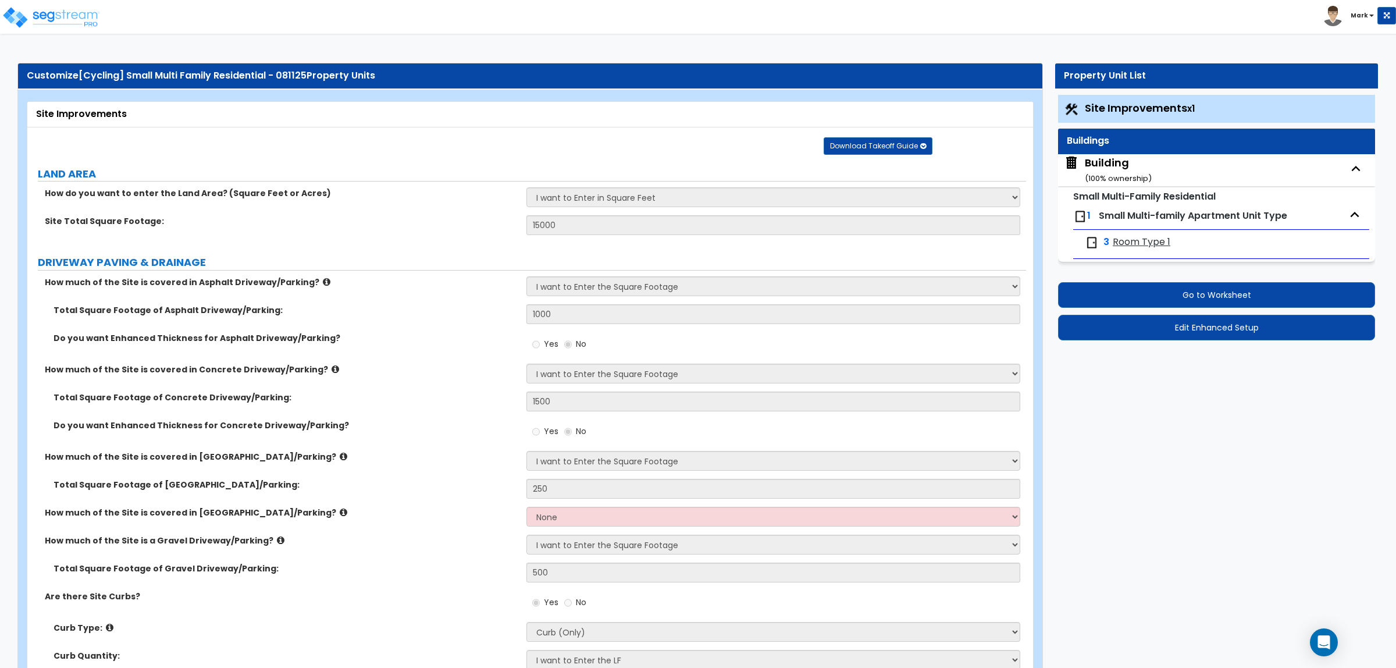
select select "1"
select select "3"
select select "4"
select select "1"
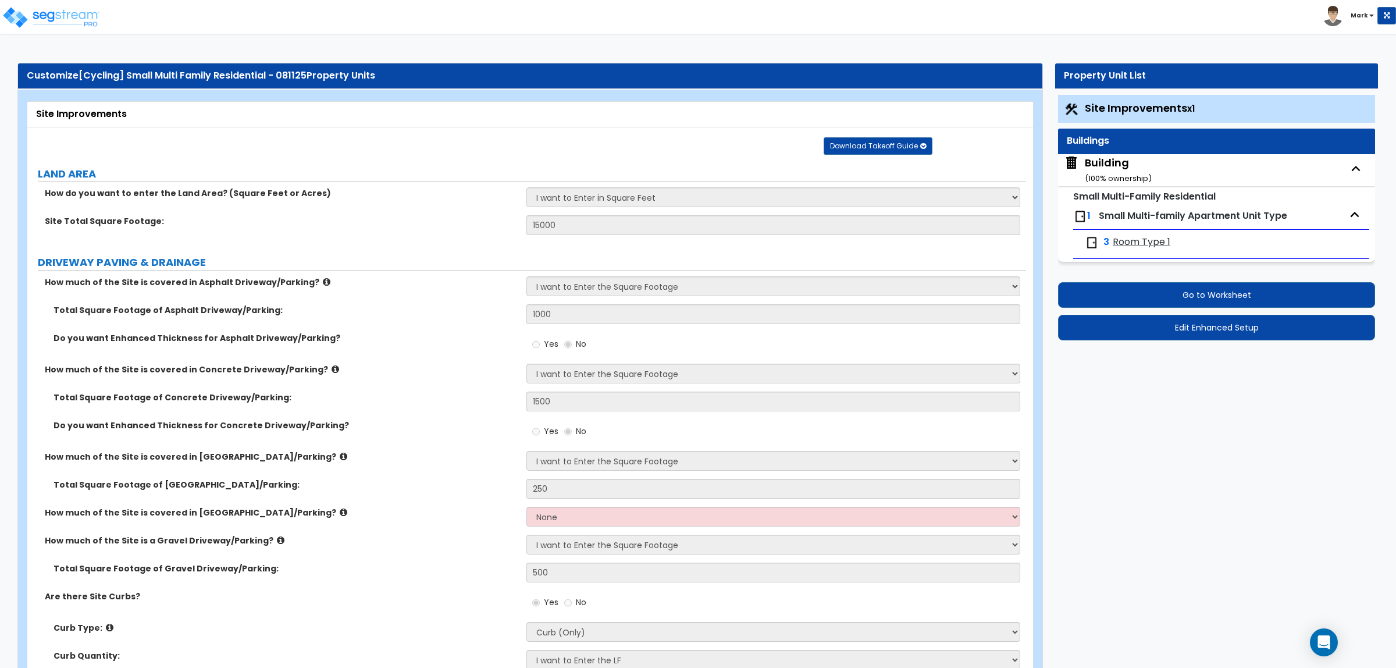
select select "2"
select select "1"
select select "2"
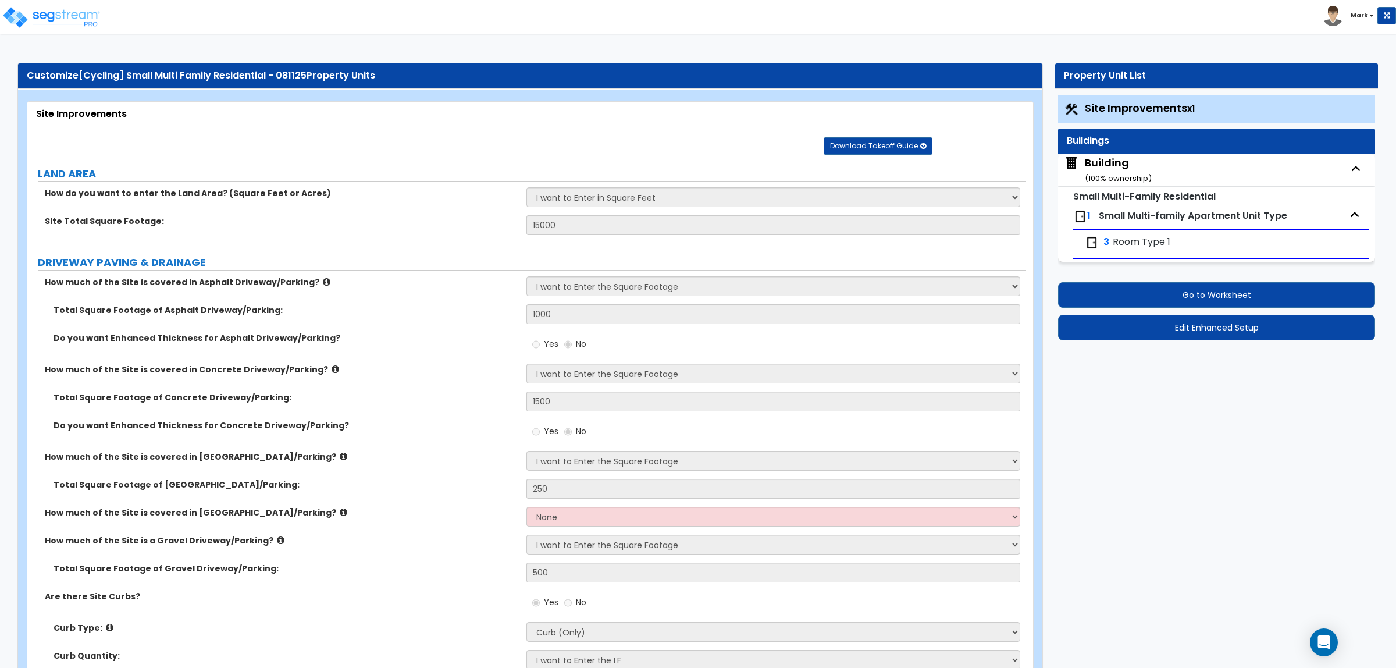
select select "6"
select select "8"
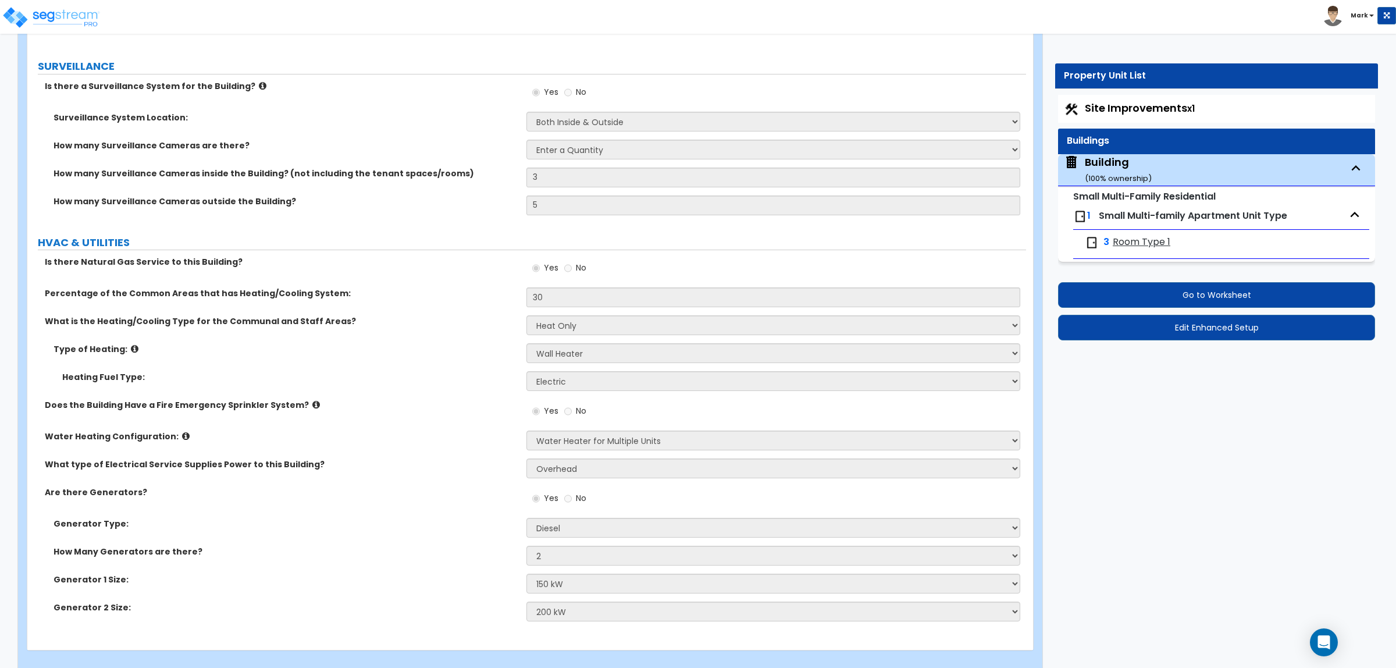
scroll to position [5643, 0]
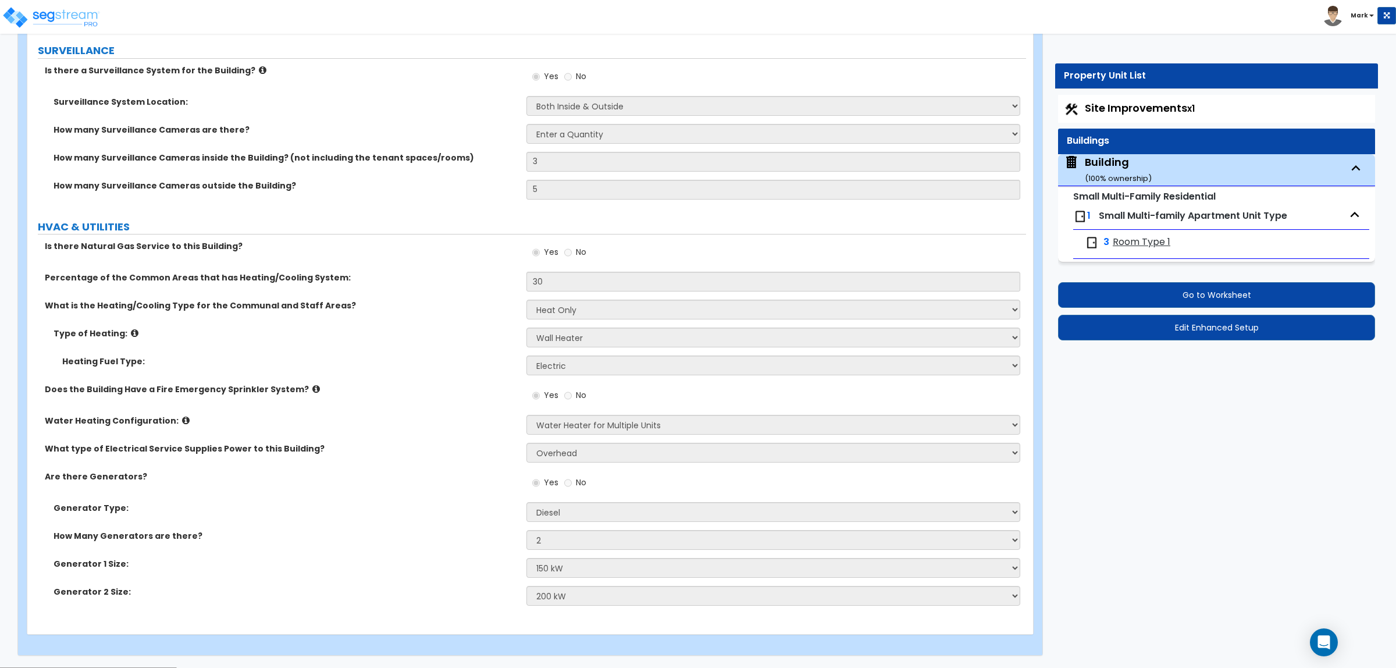
click at [1144, 247] on span "Room Type 1" at bounding box center [1141, 242] width 58 height 13
select select "1"
select select "5"
select select "2"
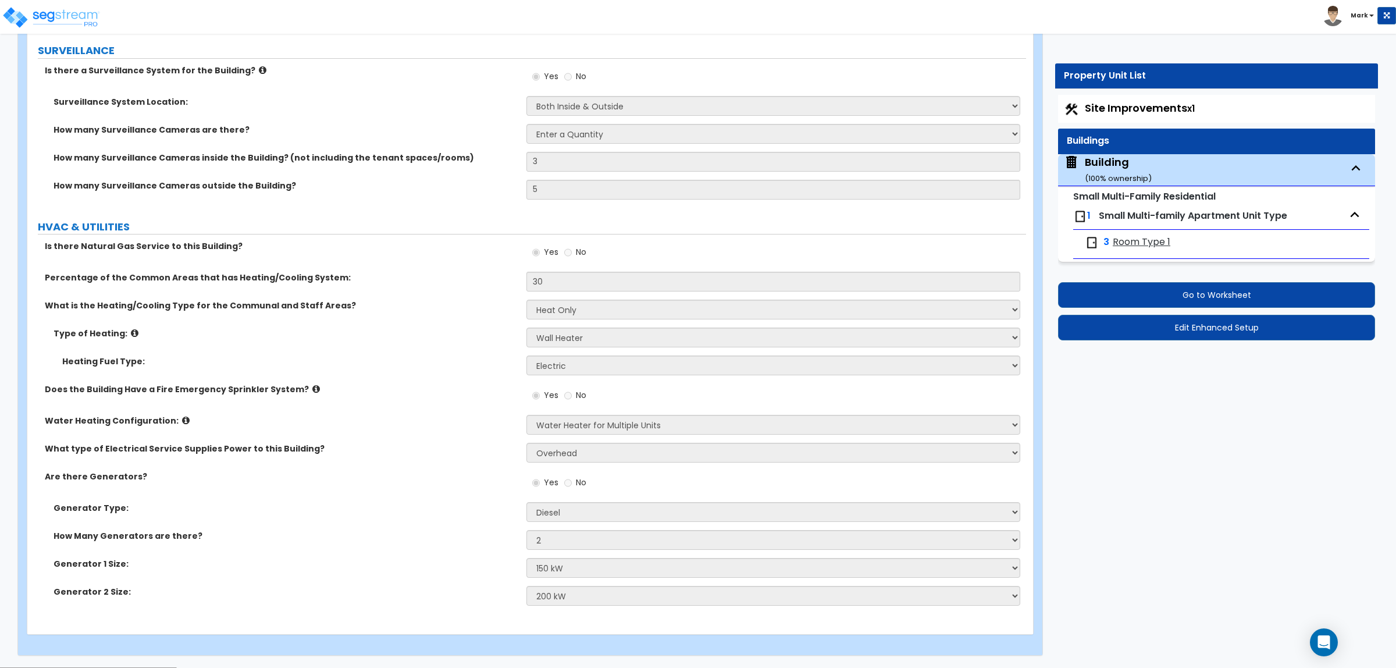
select select "2"
select select "1"
select select "3"
select select "4"
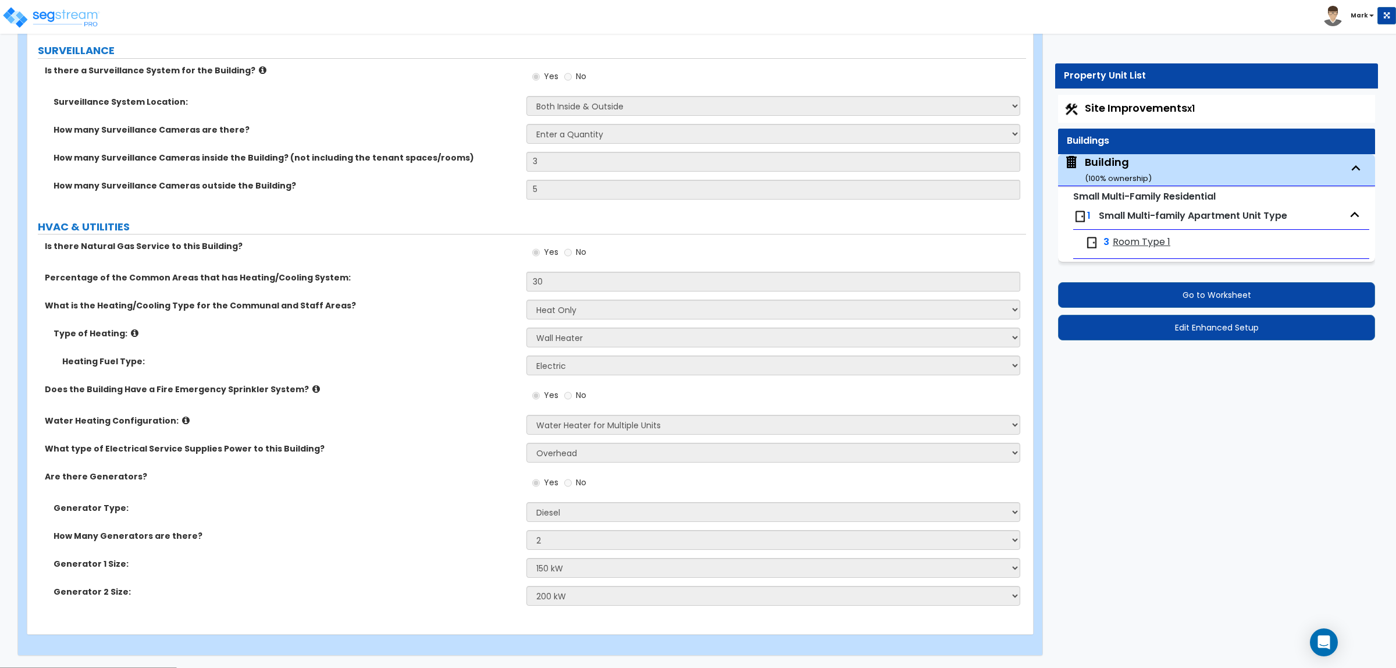
select select "1"
select select "2"
select select "3"
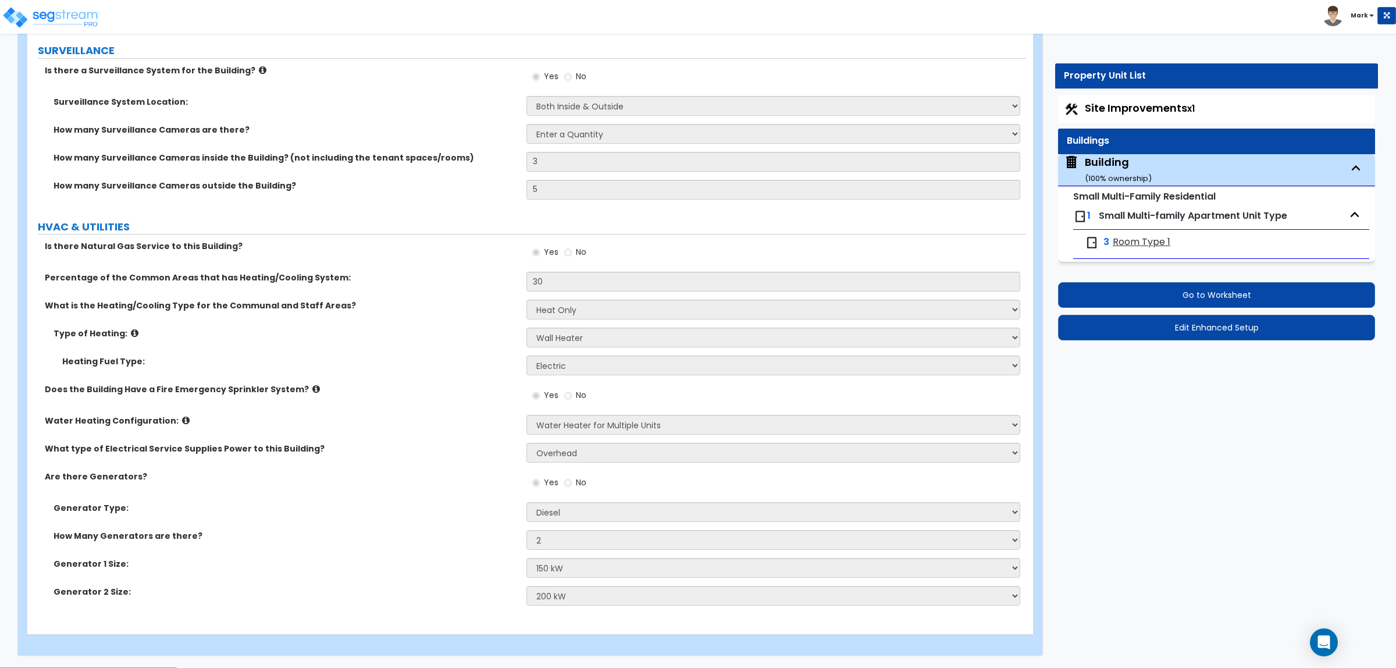
select select "2"
select select "5"
select select "2"
select select "3"
select select "4"
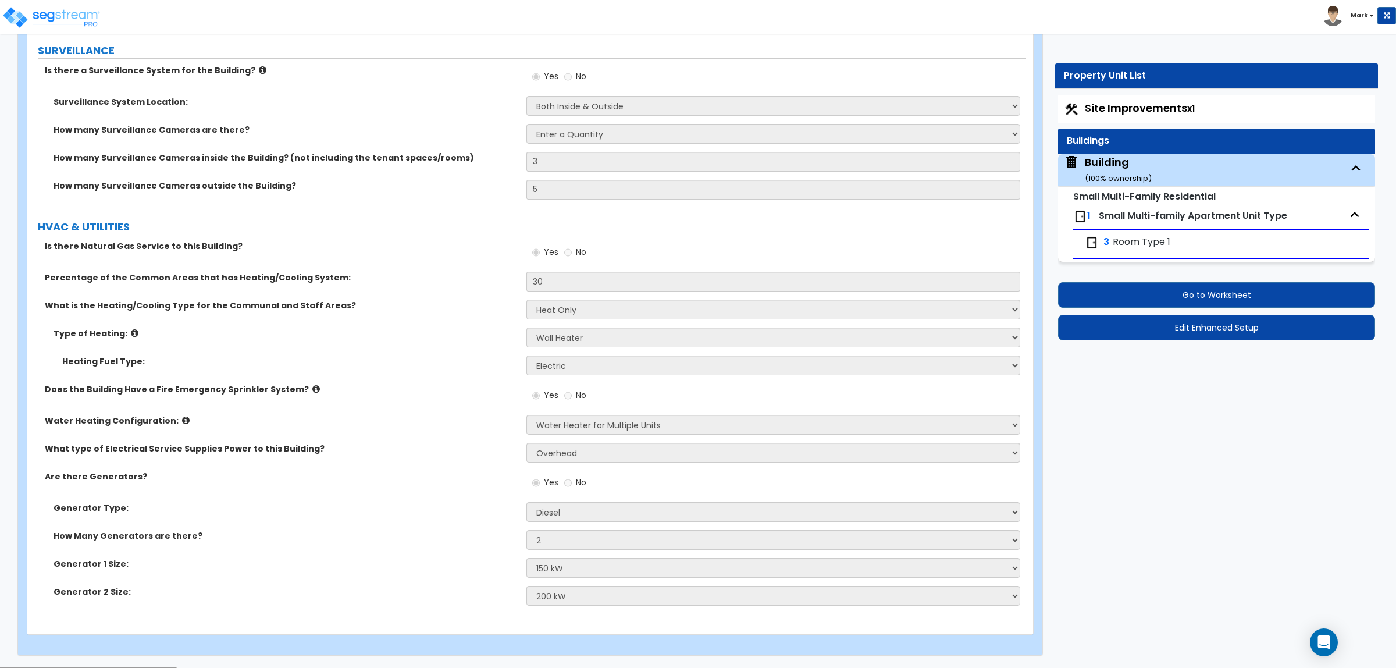
select select "4"
select select "1"
select select "2"
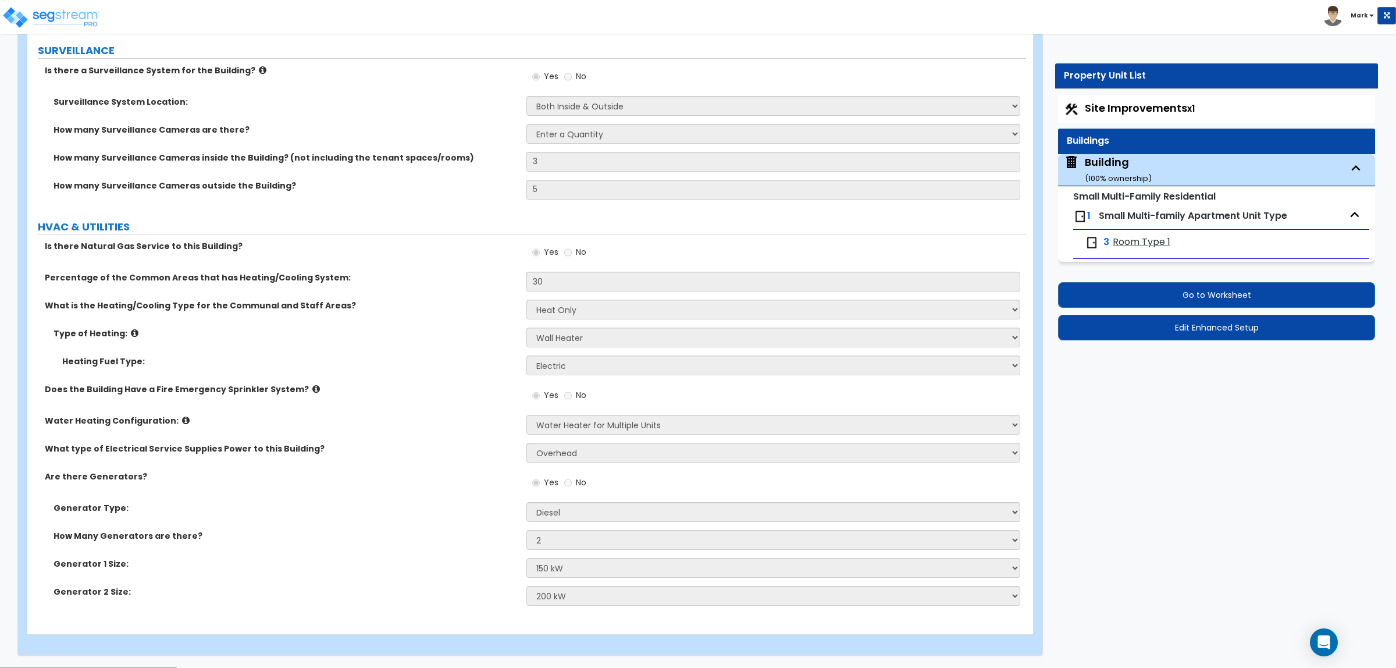
select select "2"
select select "4"
select select "2"
select select "4"
select select "5"
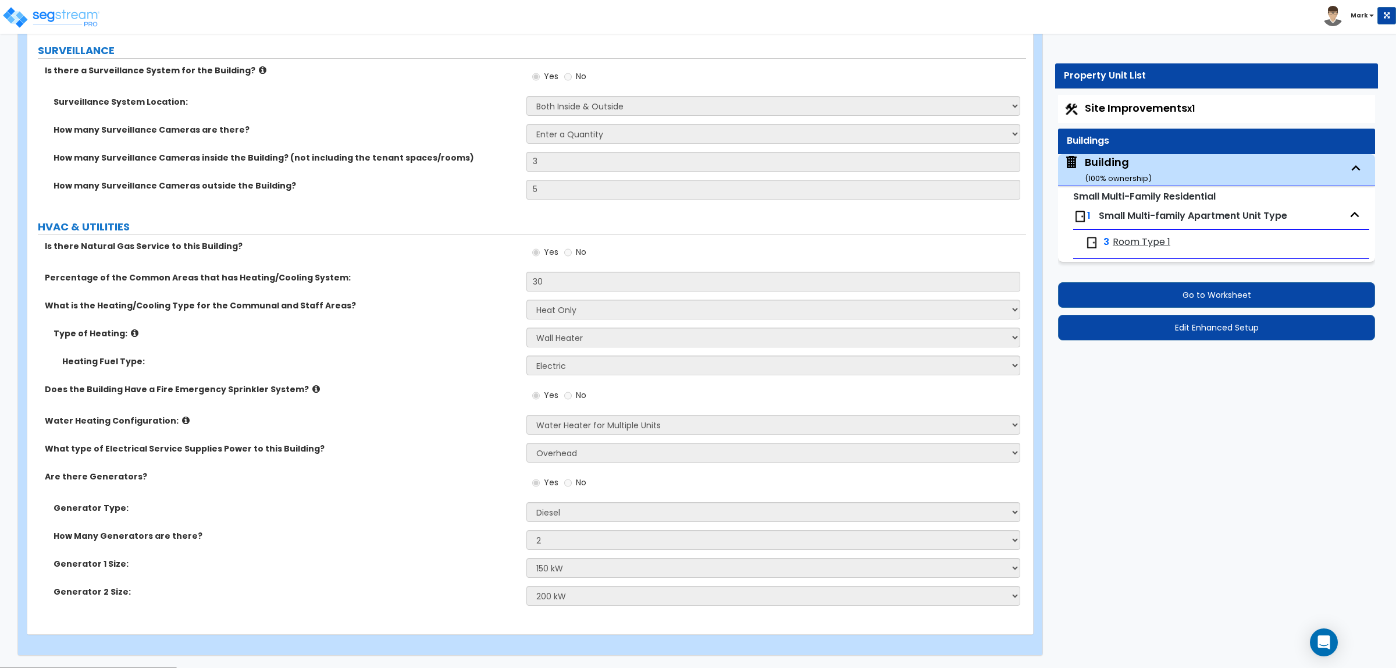
select select "2"
select select "4"
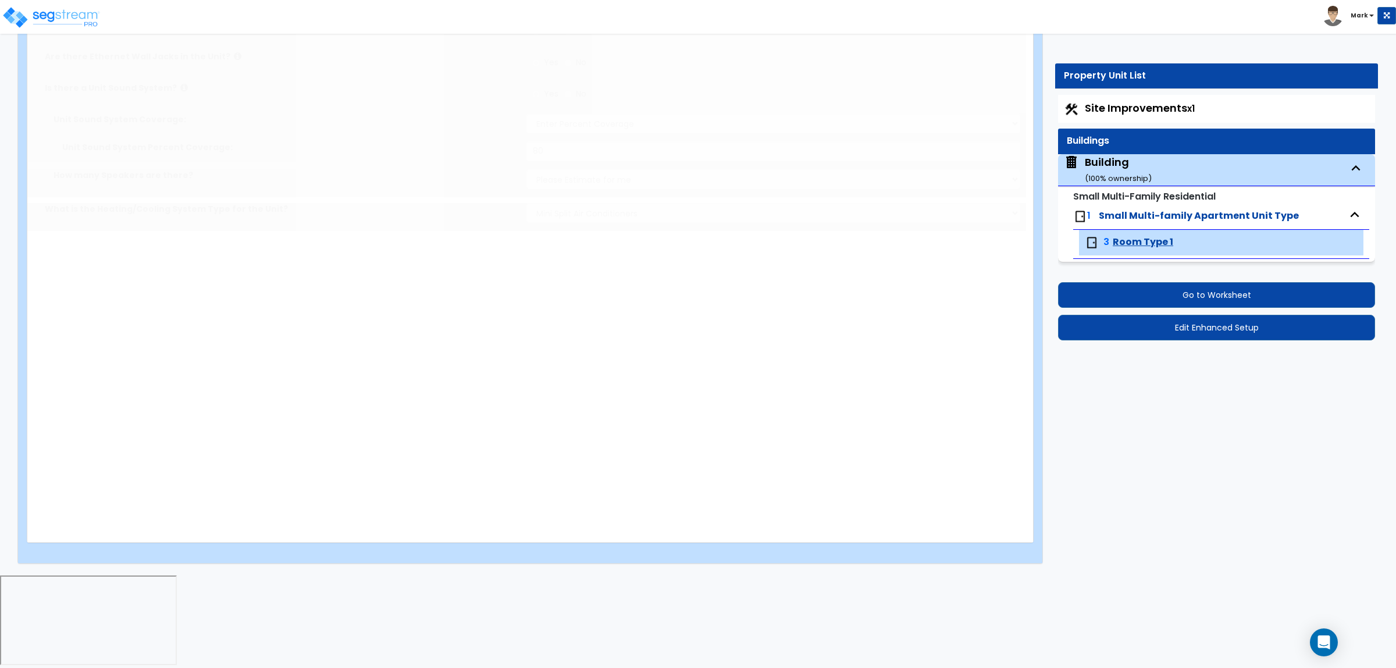
select select "4"
type input "4"
type input "1"
select select "1"
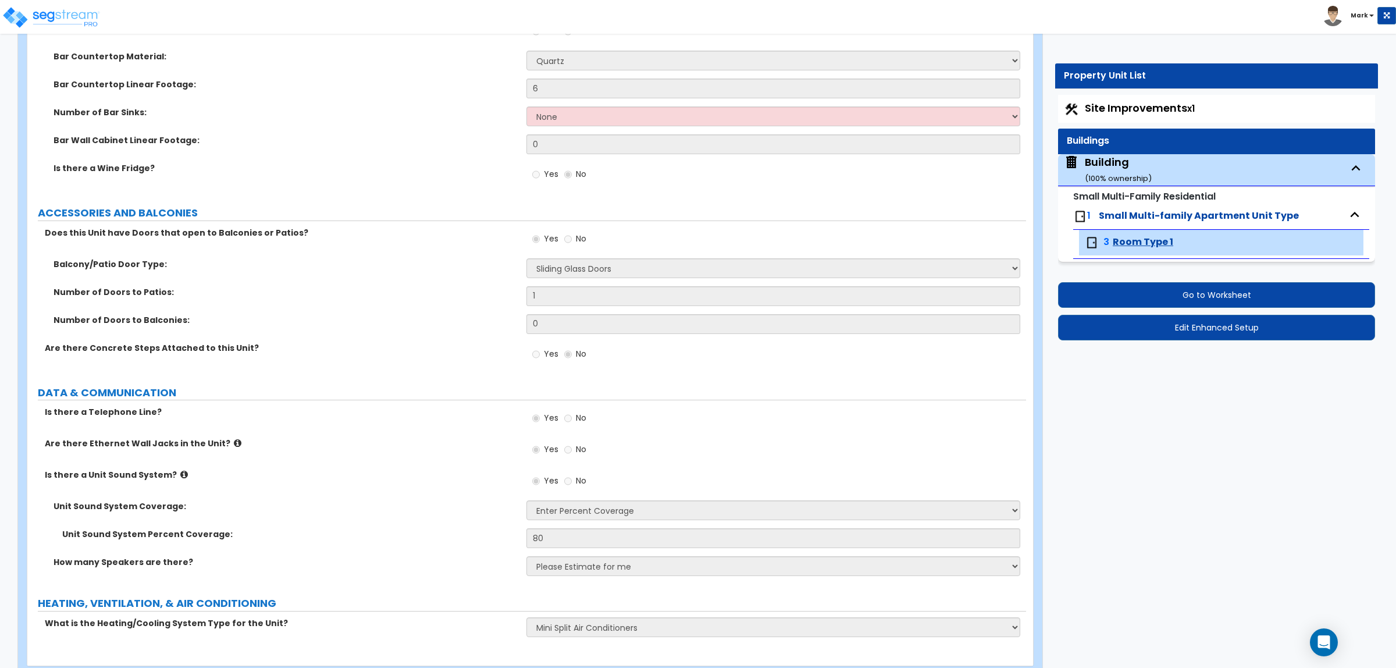
scroll to position [3621, 0]
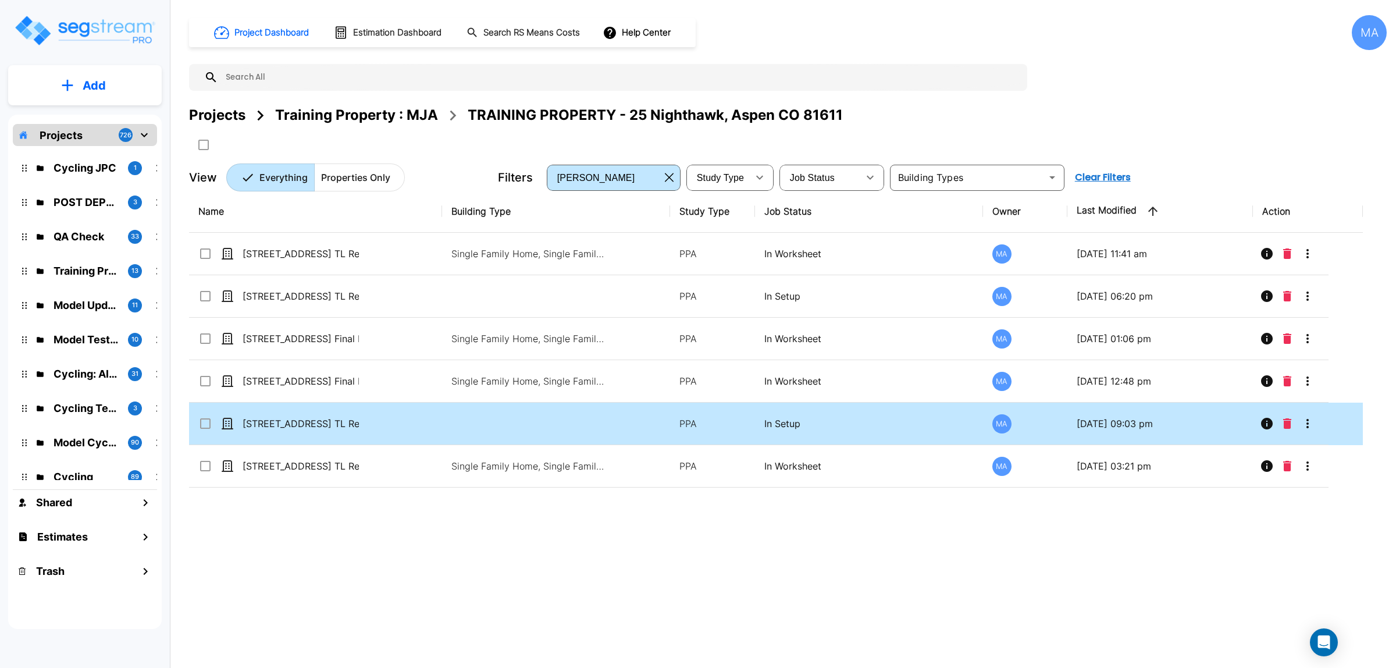
click at [338, 415] on td "[STREET_ADDRESS] TL Review_template" at bounding box center [315, 423] width 253 height 42
click at [338, 414] on td "[STREET_ADDRESS] TL Review_template" at bounding box center [315, 423] width 253 height 42
checkbox input "true"
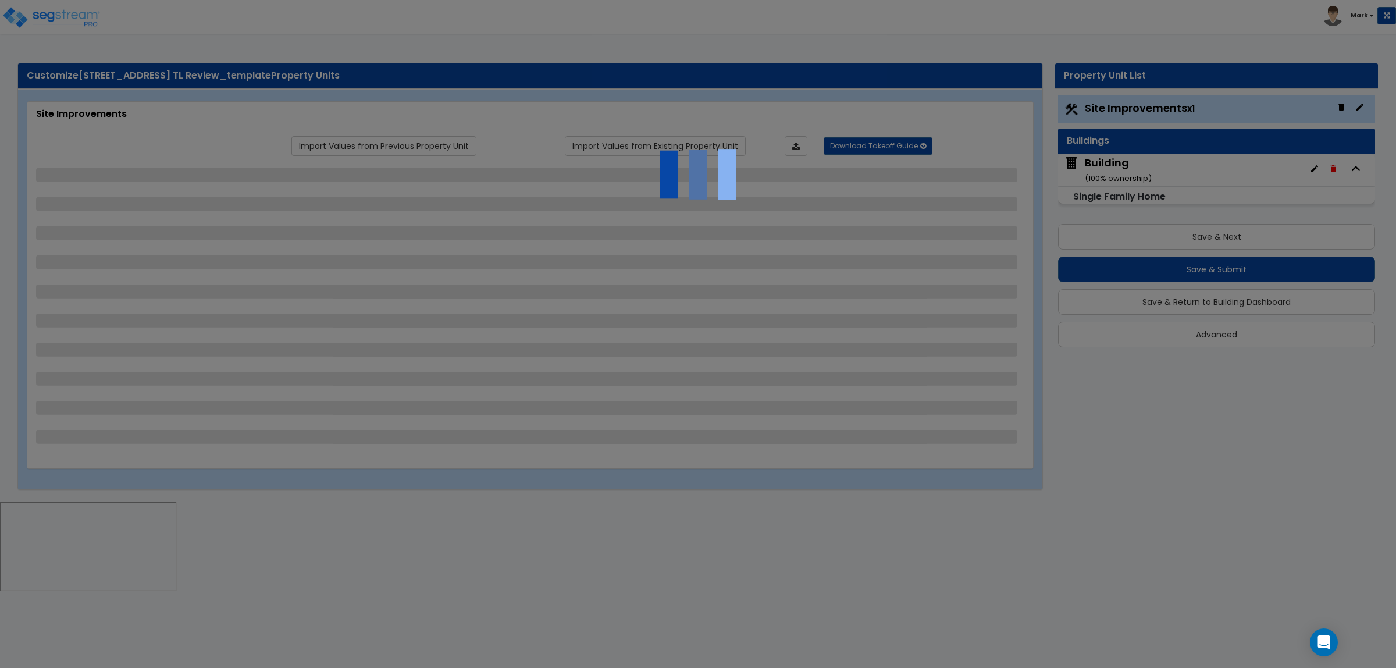
select select "2"
select select "1"
select select "3"
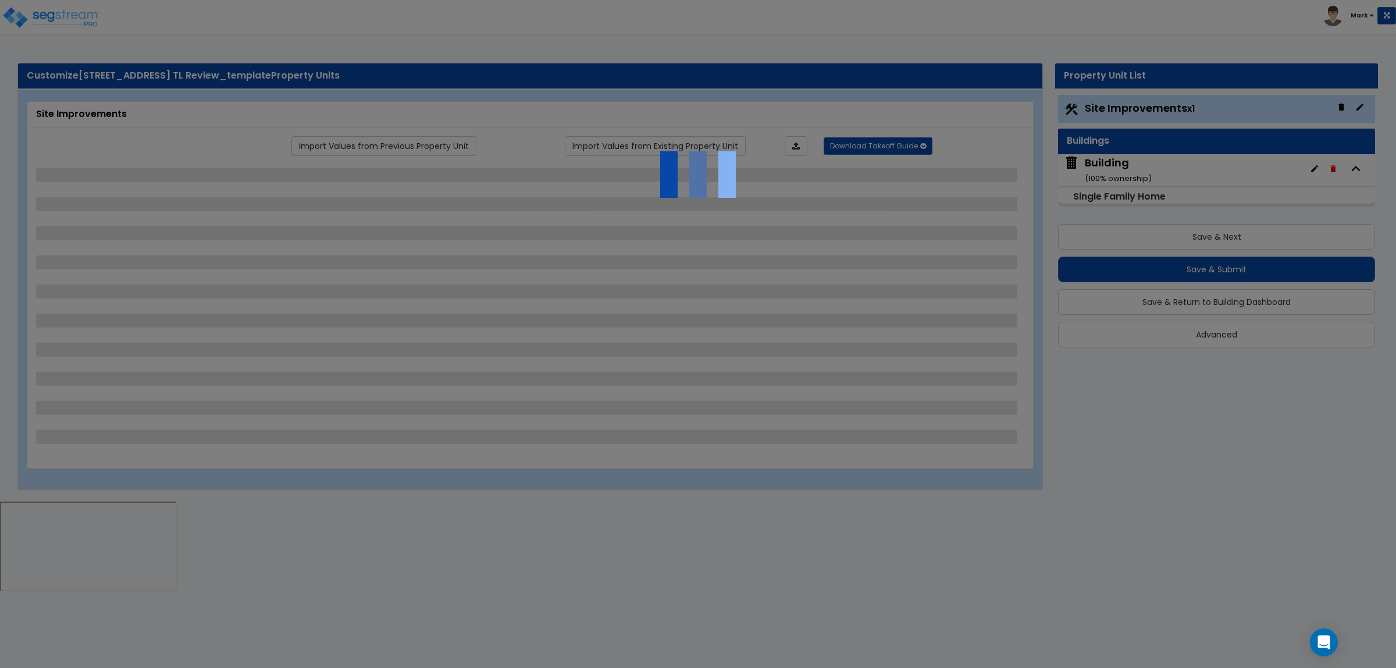
select select "2"
select select "1"
